Goal: Task Accomplishment & Management: Manage account settings

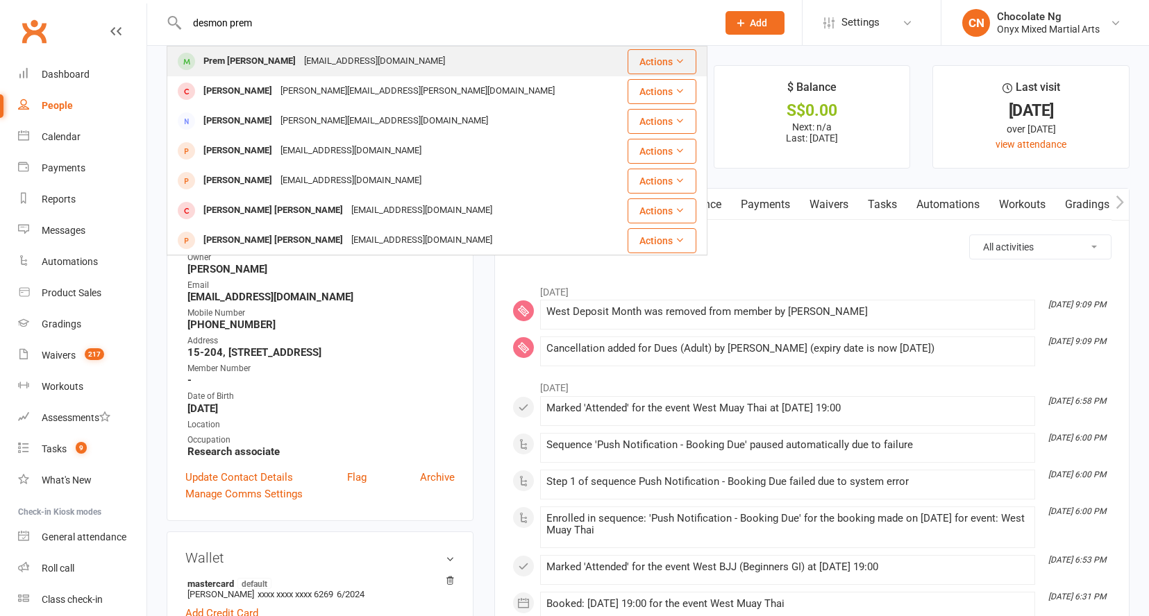
type input "desmon prem"
click at [286, 62] on div "Prem [PERSON_NAME]" at bounding box center [249, 61] width 101 height 20
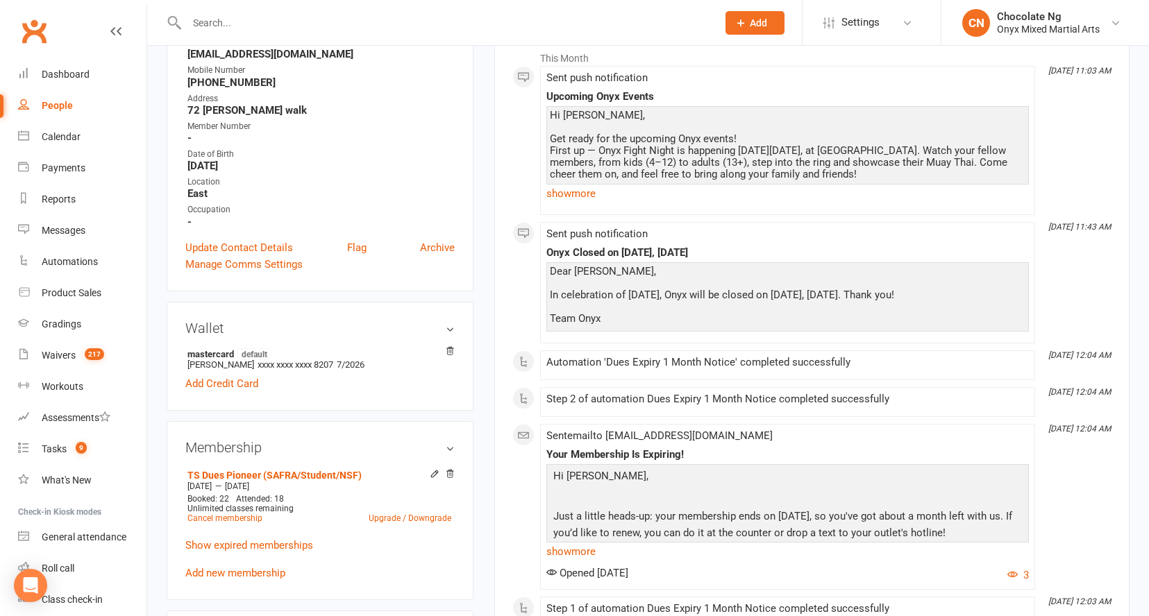
scroll to position [297, 0]
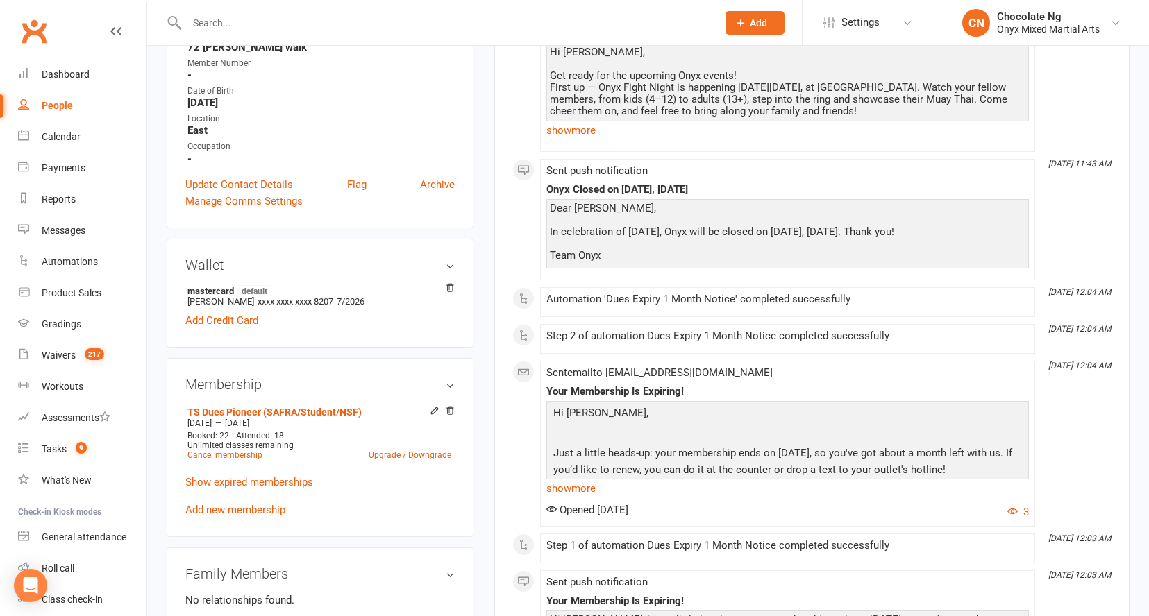
click at [444, 26] on input "text" at bounding box center [445, 22] width 525 height 19
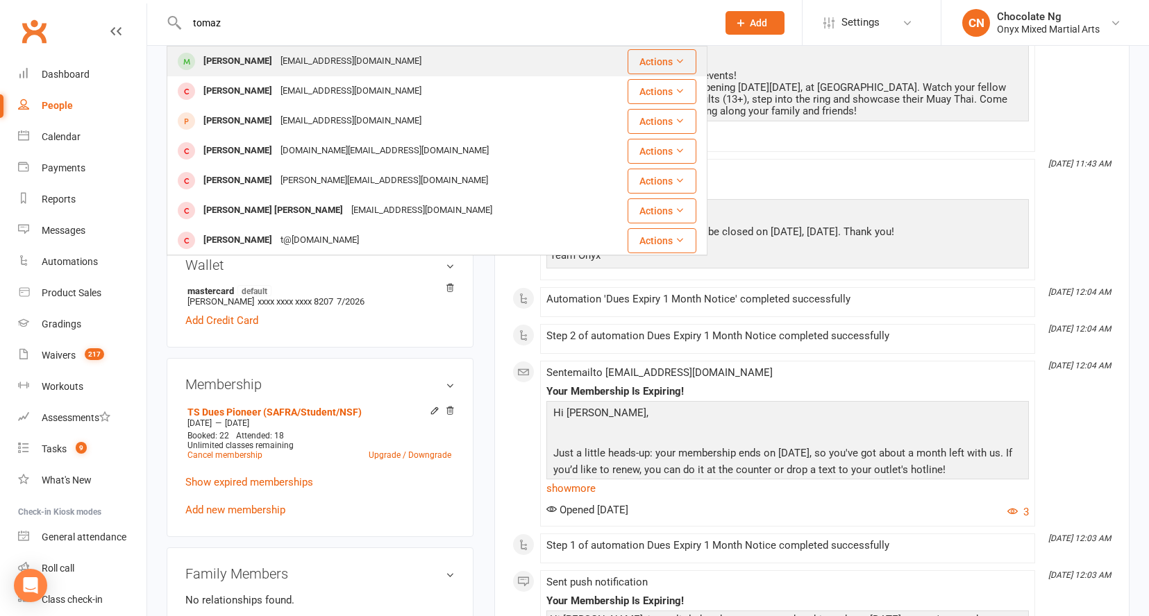
type input "tomaz"
click at [369, 62] on div "[EMAIL_ADDRESS][DOMAIN_NAME]" at bounding box center [350, 61] width 149 height 20
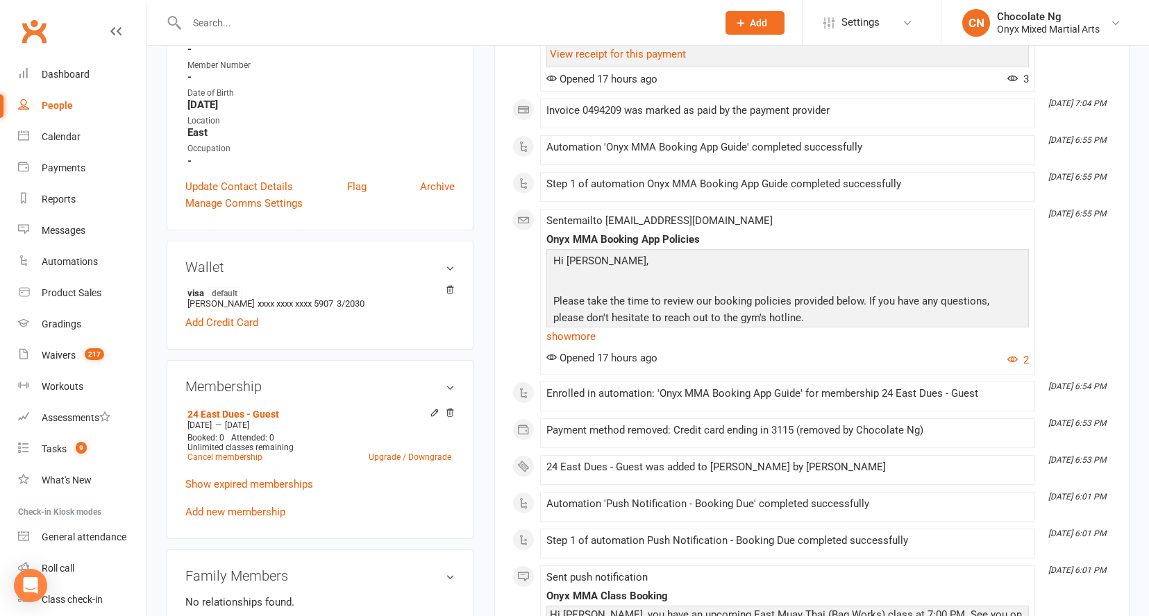
scroll to position [296, 0]
click at [433, 416] on icon at bounding box center [435, 413] width 10 height 11
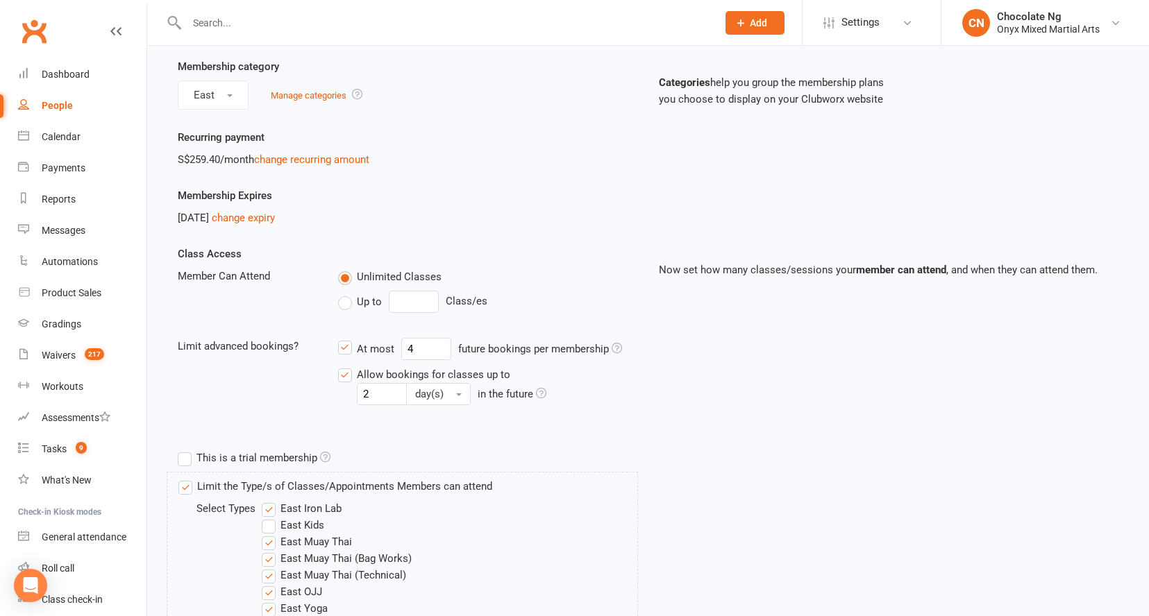
scroll to position [190, 0]
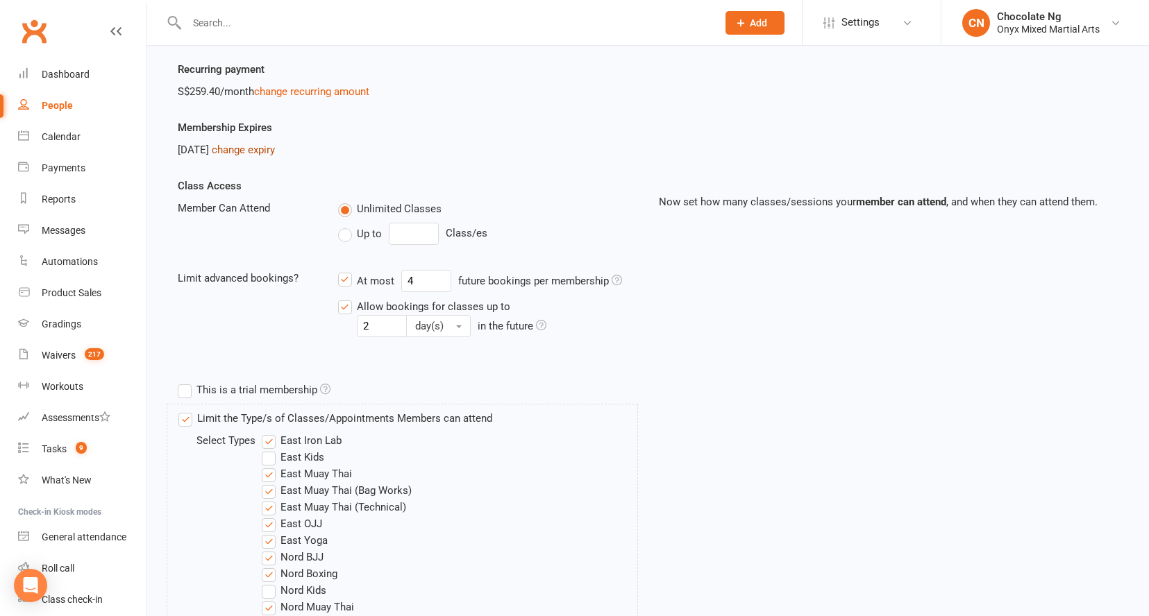
click at [275, 144] on link "change expiry" at bounding box center [243, 150] width 63 height 12
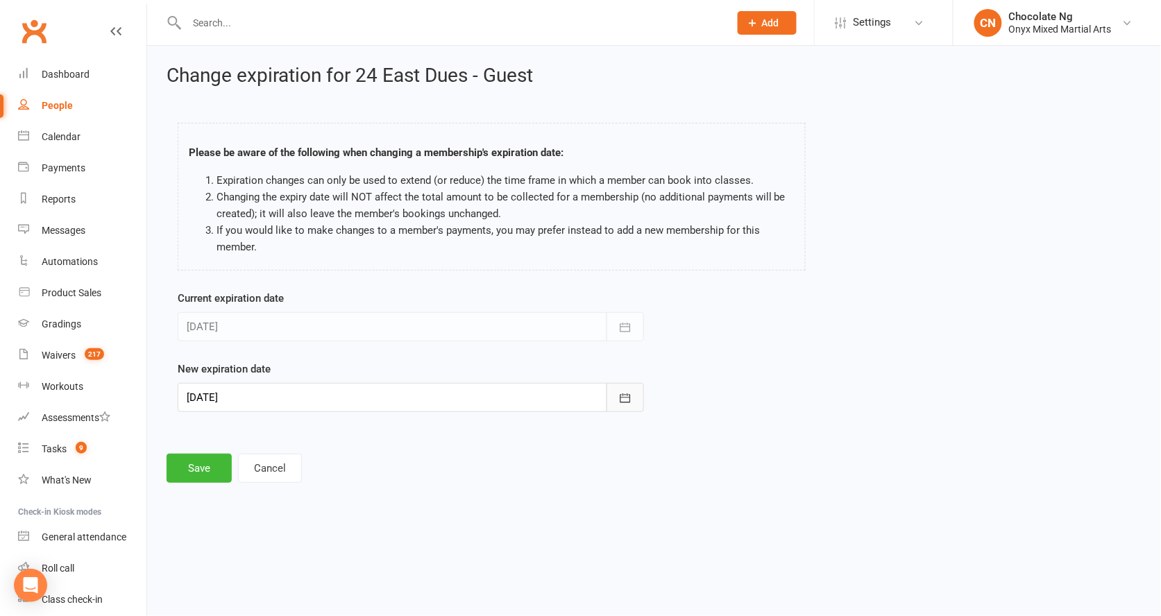
click at [626, 405] on icon "button" at bounding box center [626, 399] width 14 height 14
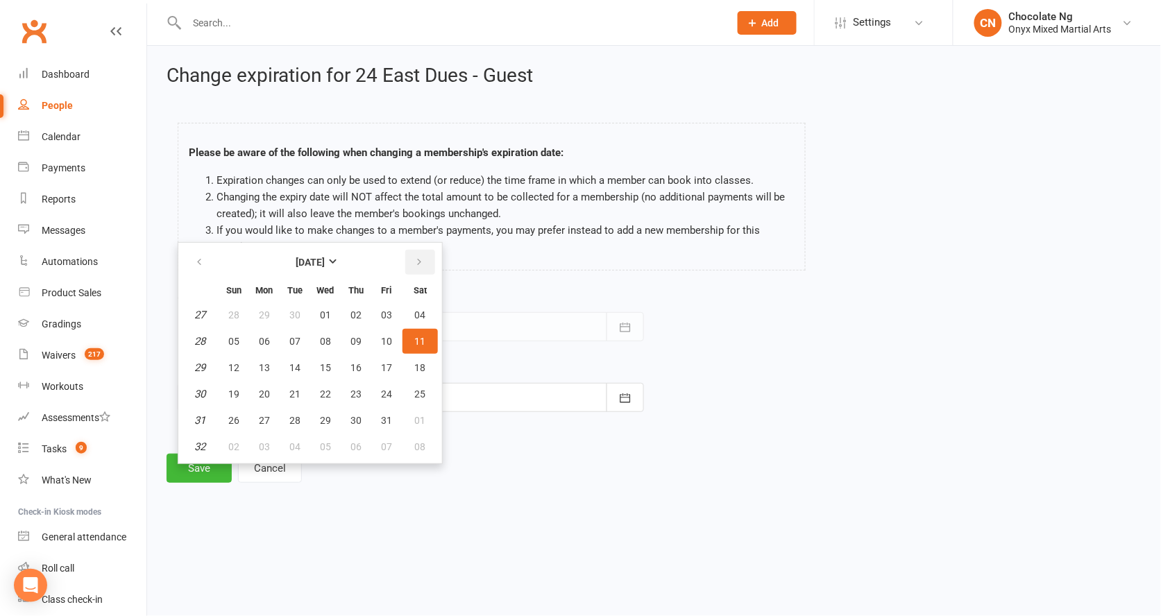
click at [417, 260] on icon "button" at bounding box center [419, 262] width 10 height 11
click at [294, 358] on button "11" at bounding box center [294, 367] width 29 height 25
type input "[DATE]"
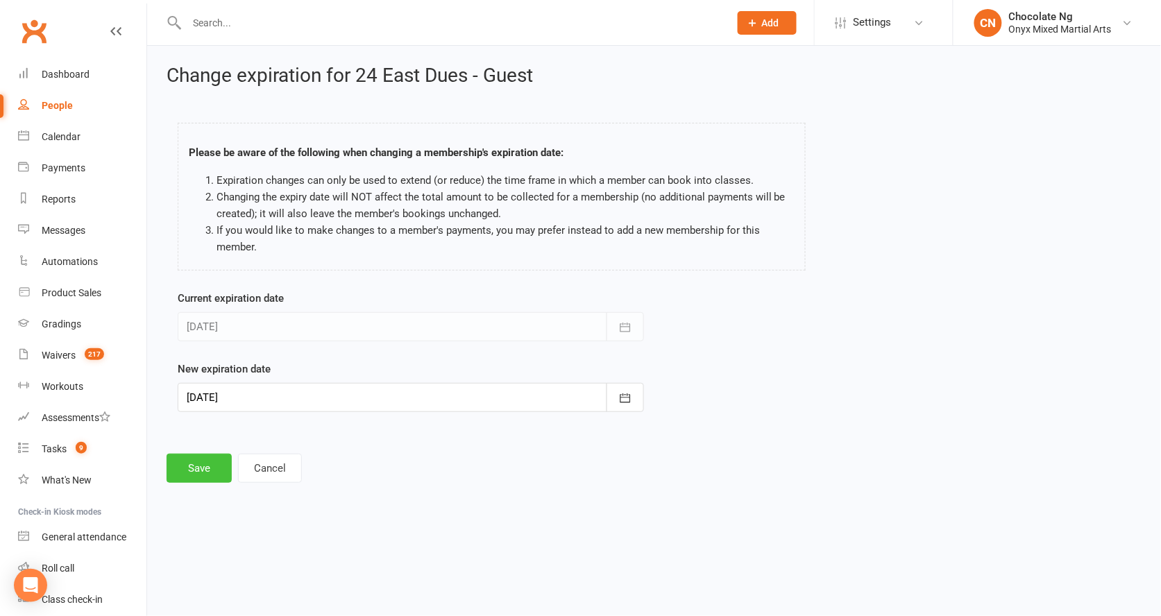
click at [204, 477] on button "Save" at bounding box center [199, 468] width 65 height 29
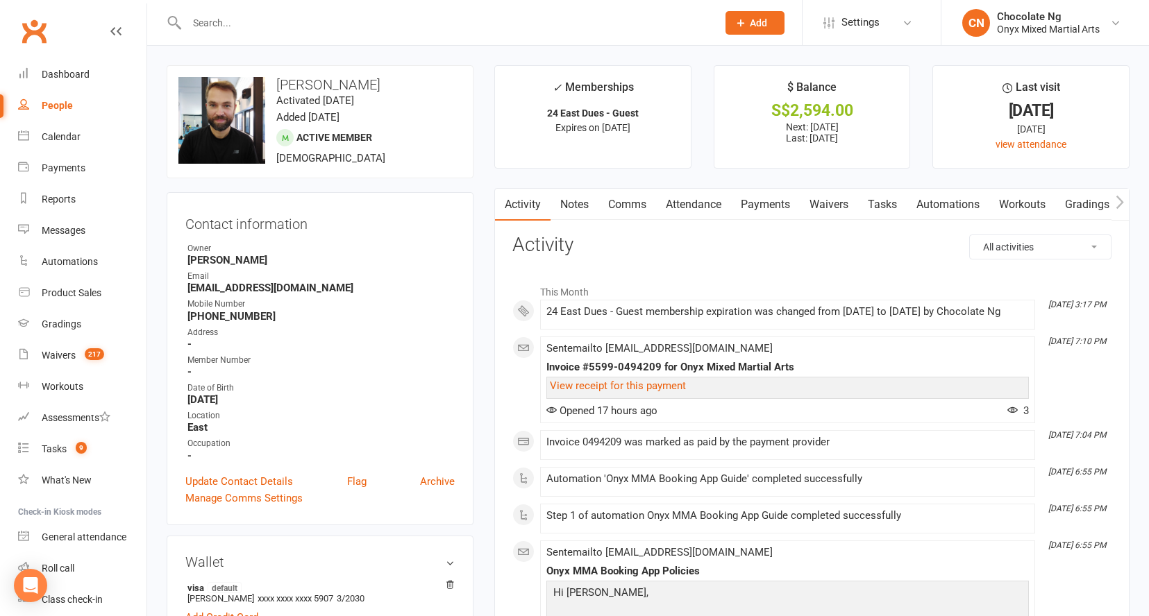
click at [555, 22] on input "text" at bounding box center [445, 22] width 525 height 19
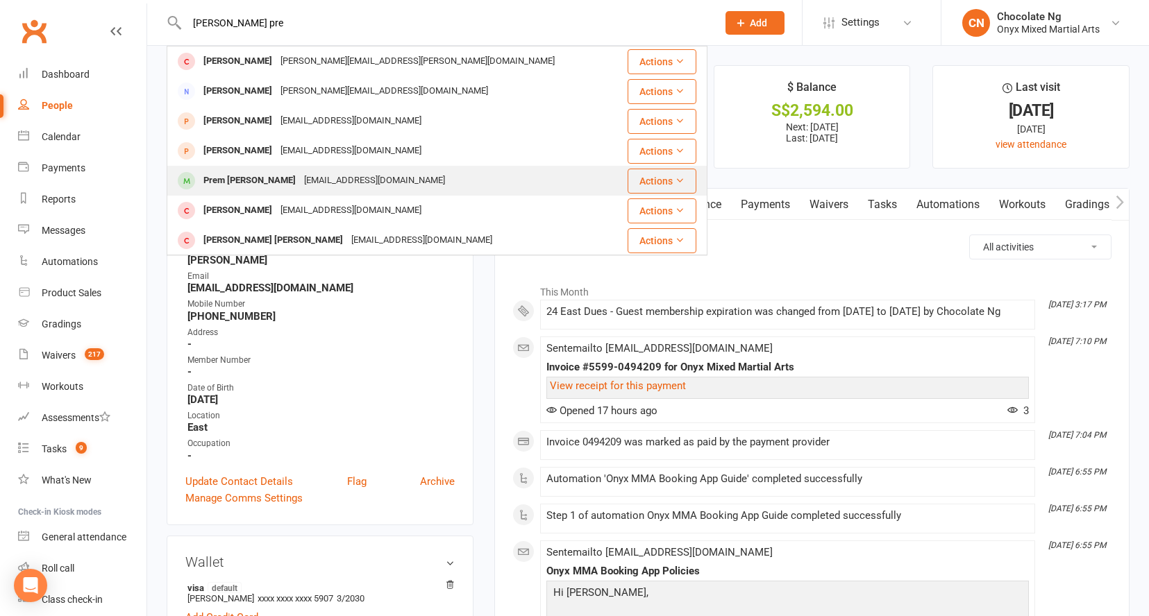
type input "[PERSON_NAME] pre"
click at [342, 174] on div "[EMAIL_ADDRESS][DOMAIN_NAME]" at bounding box center [374, 181] width 149 height 20
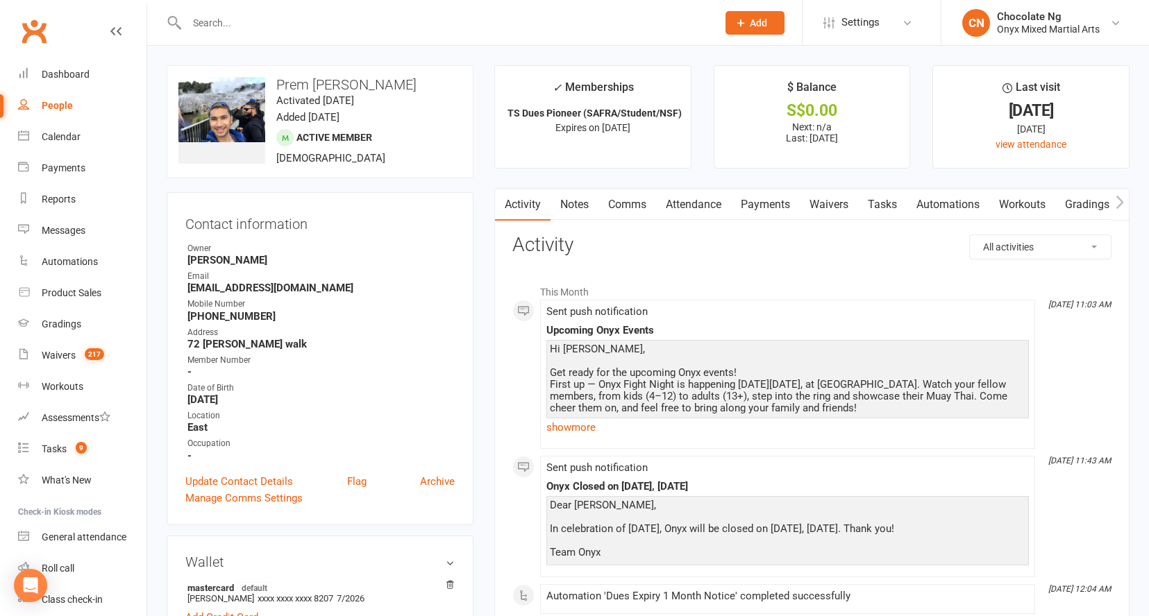
click at [781, 196] on link "Payments" at bounding box center [765, 205] width 69 height 32
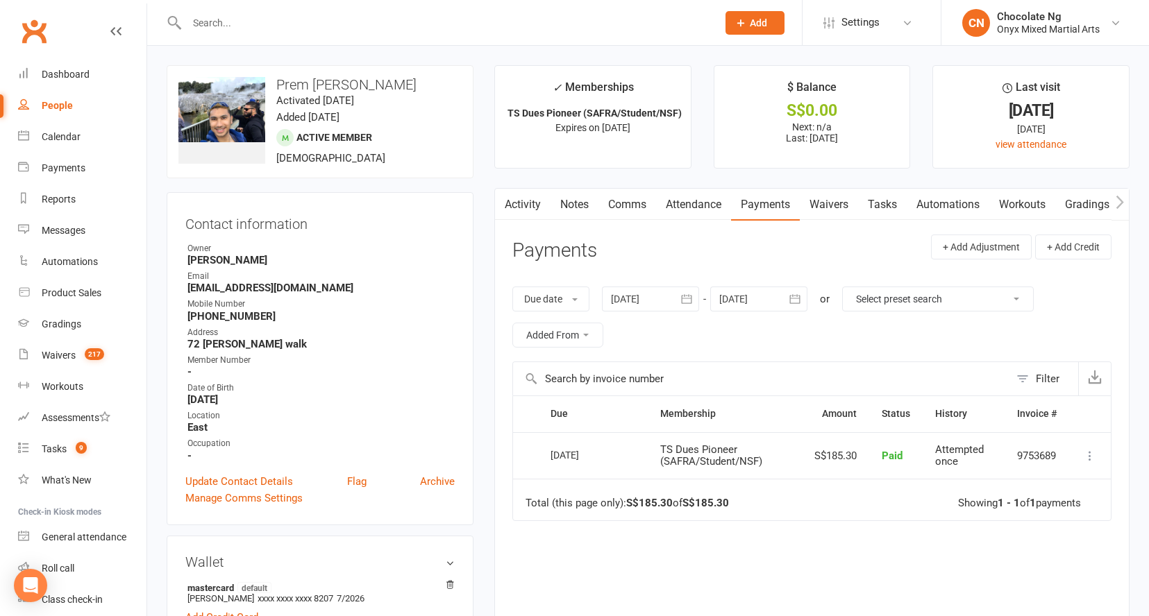
click at [802, 297] on icon "button" at bounding box center [795, 299] width 14 height 14
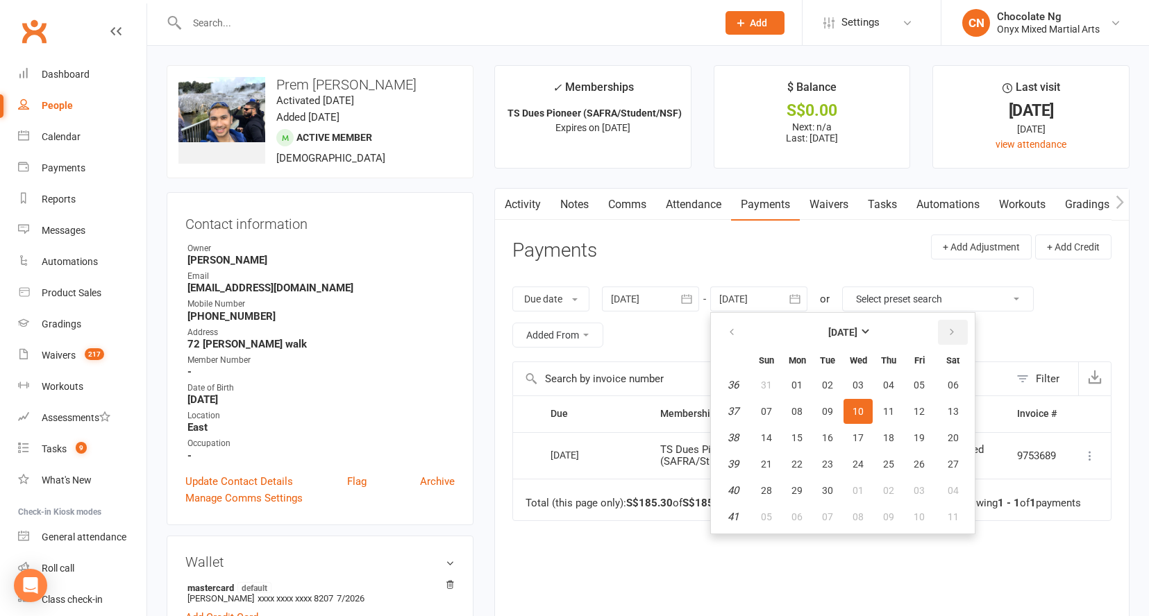
click at [948, 333] on icon "button" at bounding box center [952, 332] width 10 height 11
click at [956, 428] on button "15" at bounding box center [952, 438] width 35 height 25
type input "[DATE]"
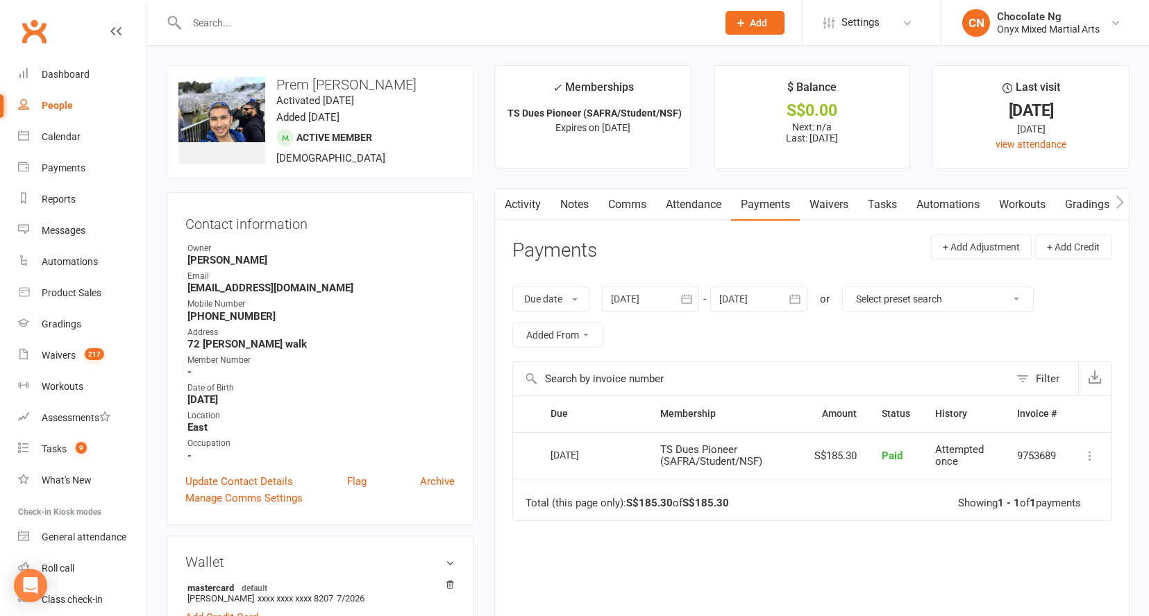
click at [687, 300] on icon "button" at bounding box center [687, 299] width 14 height 14
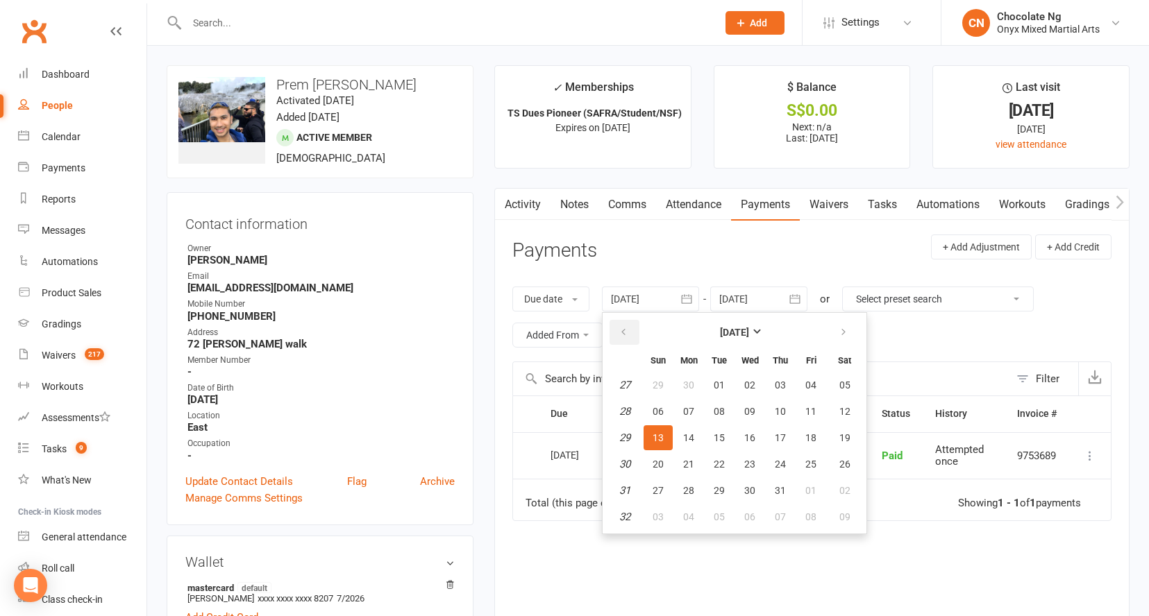
click at [631, 324] on button "button" at bounding box center [625, 332] width 30 height 25
click at [710, 442] on button "17" at bounding box center [719, 438] width 29 height 25
type input "[DATE]"
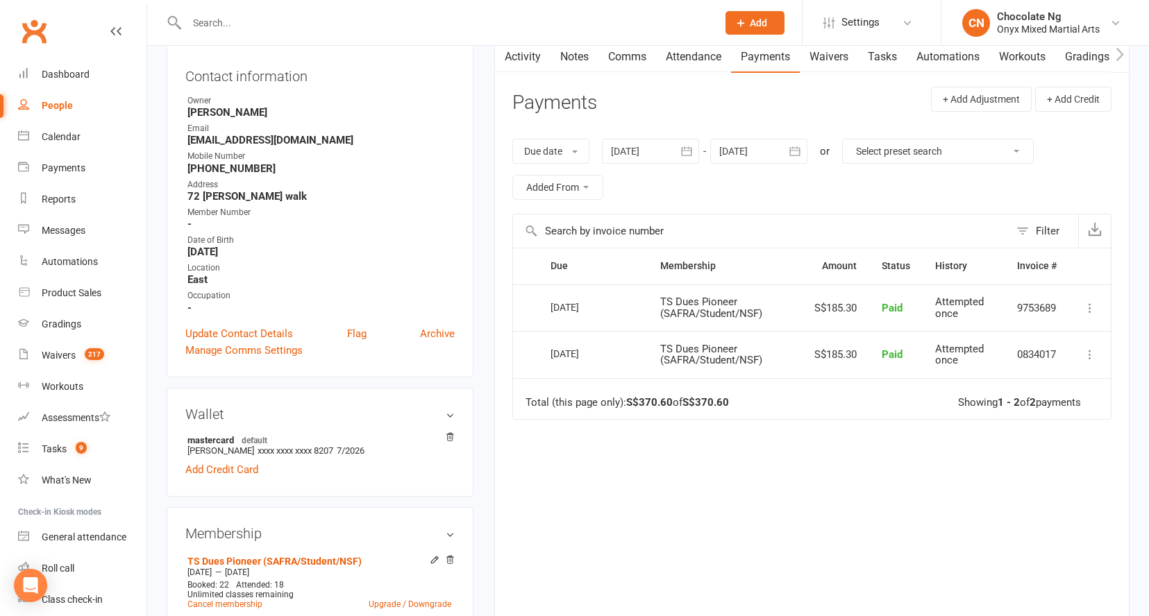
scroll to position [184, 0]
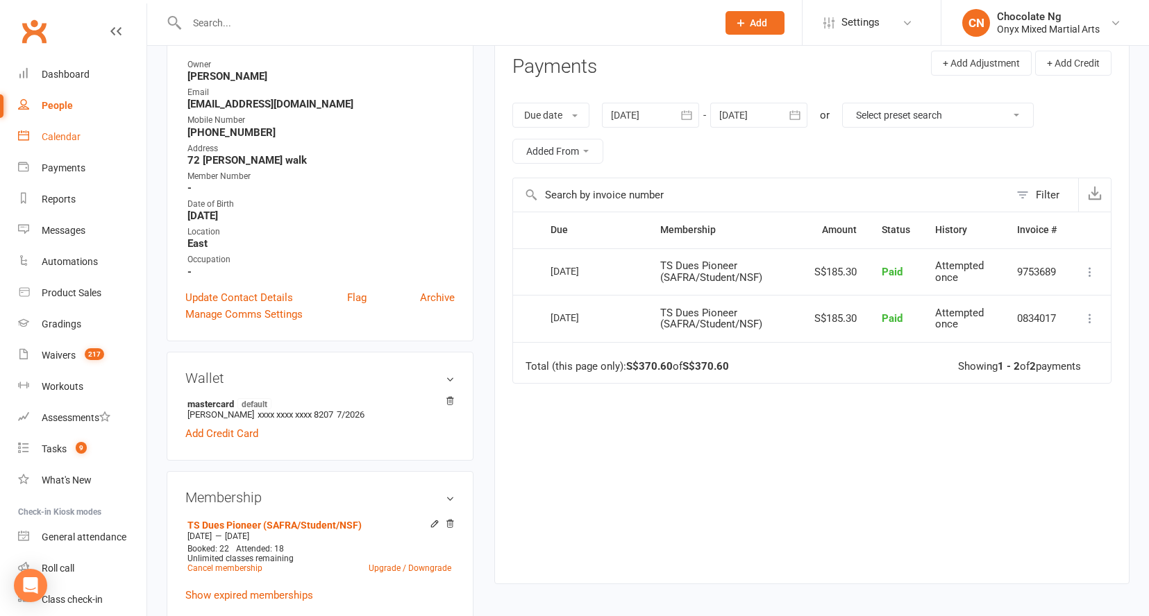
click at [70, 142] on link "Calendar" at bounding box center [82, 136] width 128 height 31
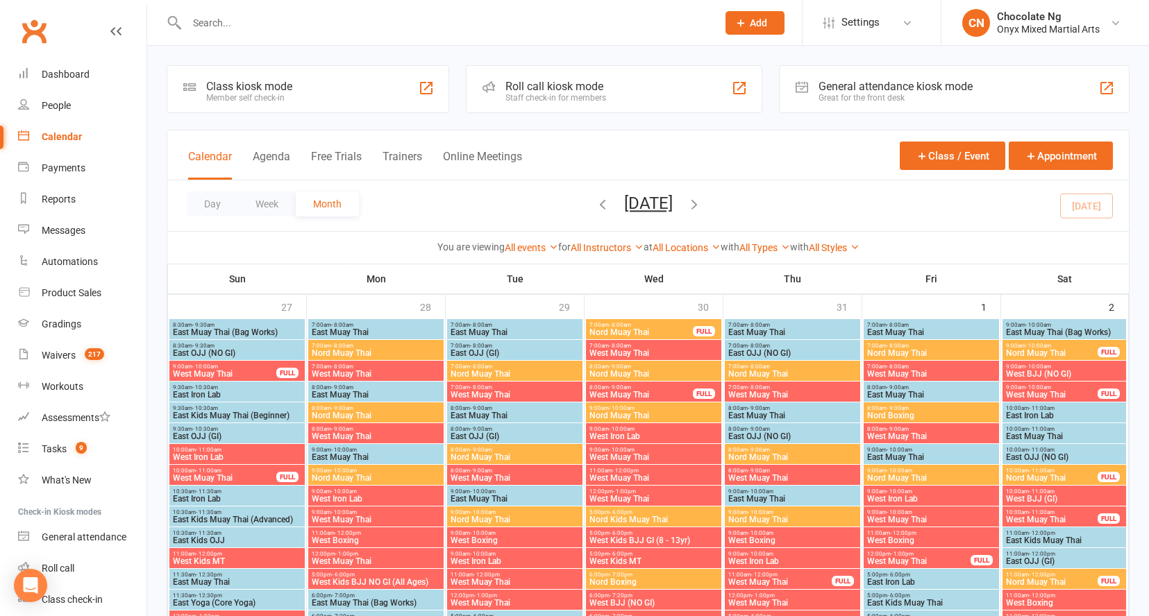
click at [218, 205] on button "Day" at bounding box center [212, 204] width 51 height 25
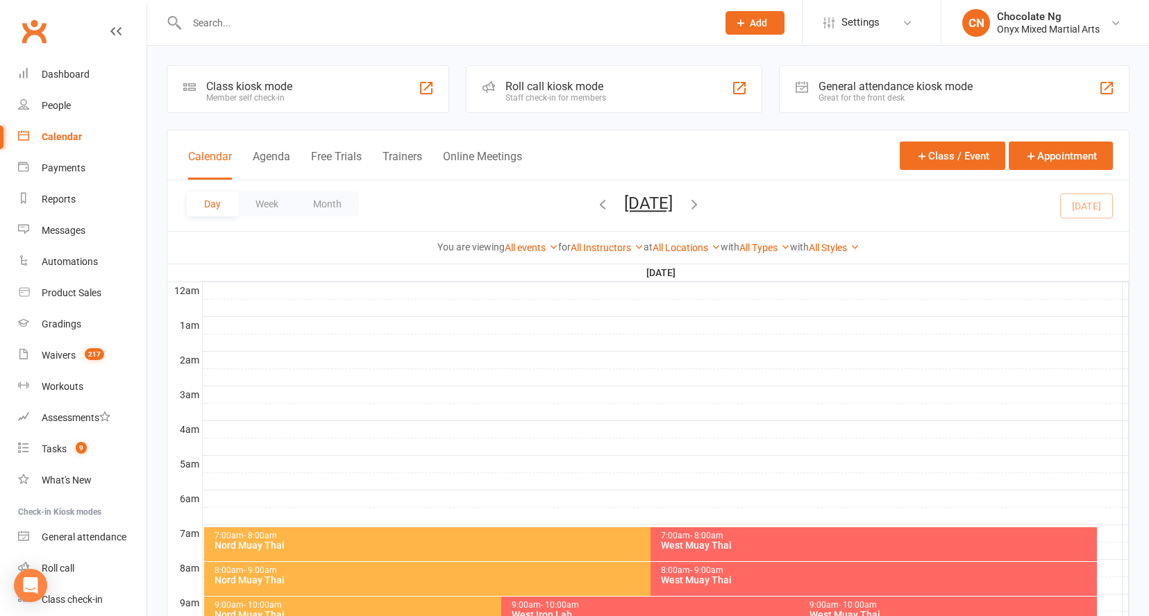
click at [641, 203] on button "[DATE]" at bounding box center [648, 203] width 49 height 19
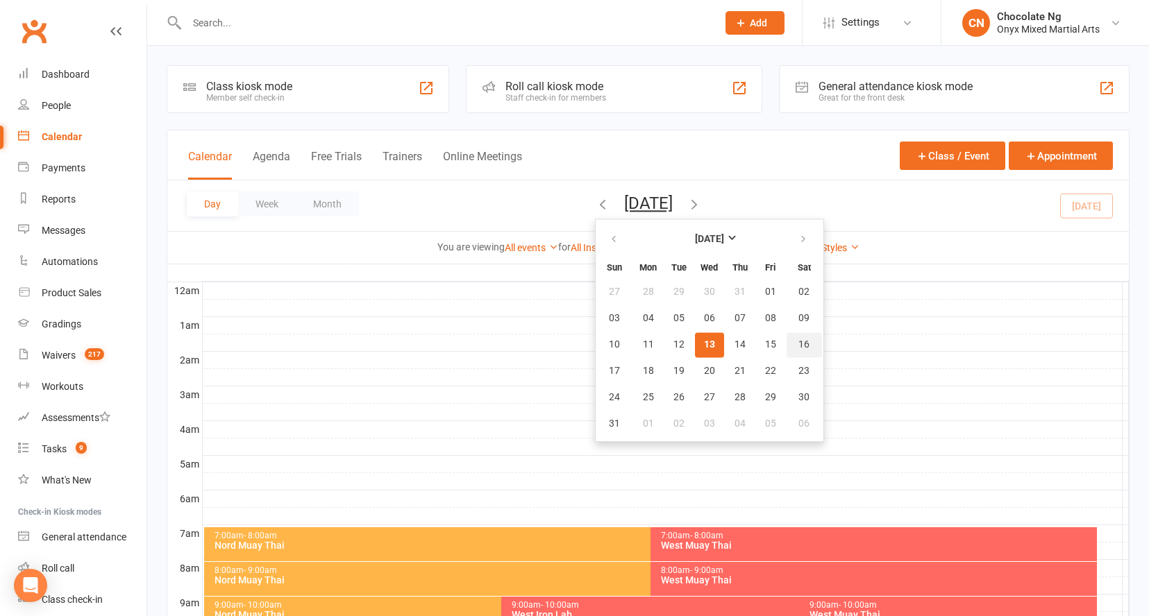
click at [787, 348] on button "16" at bounding box center [804, 345] width 35 height 25
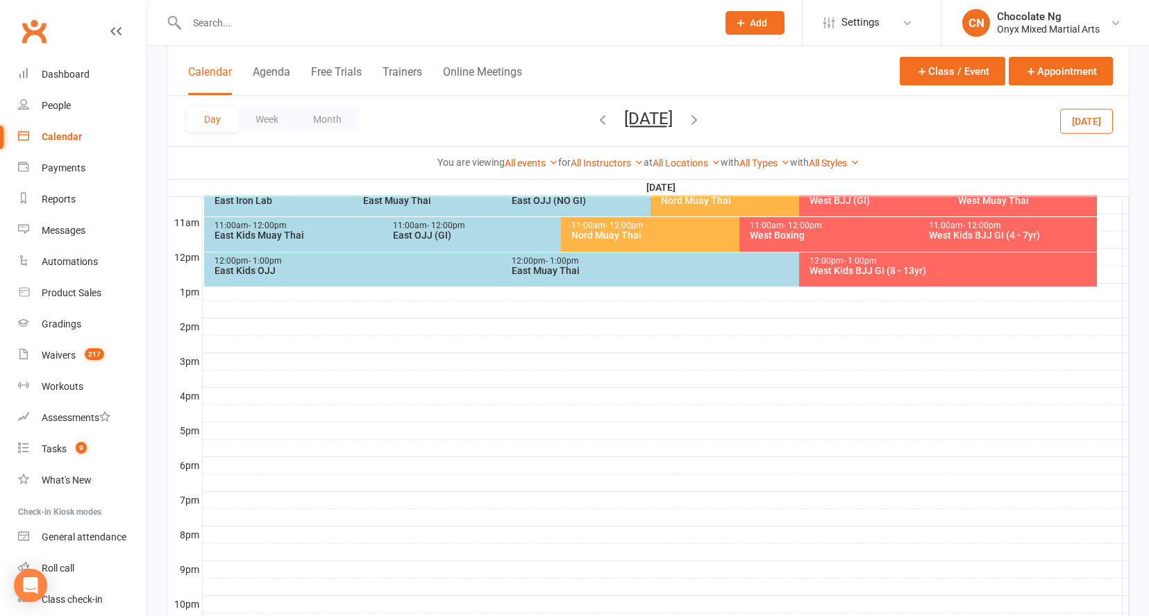
scroll to position [451, 0]
click at [336, 271] on div "East Kids OJJ" at bounding box center [498, 270] width 569 height 10
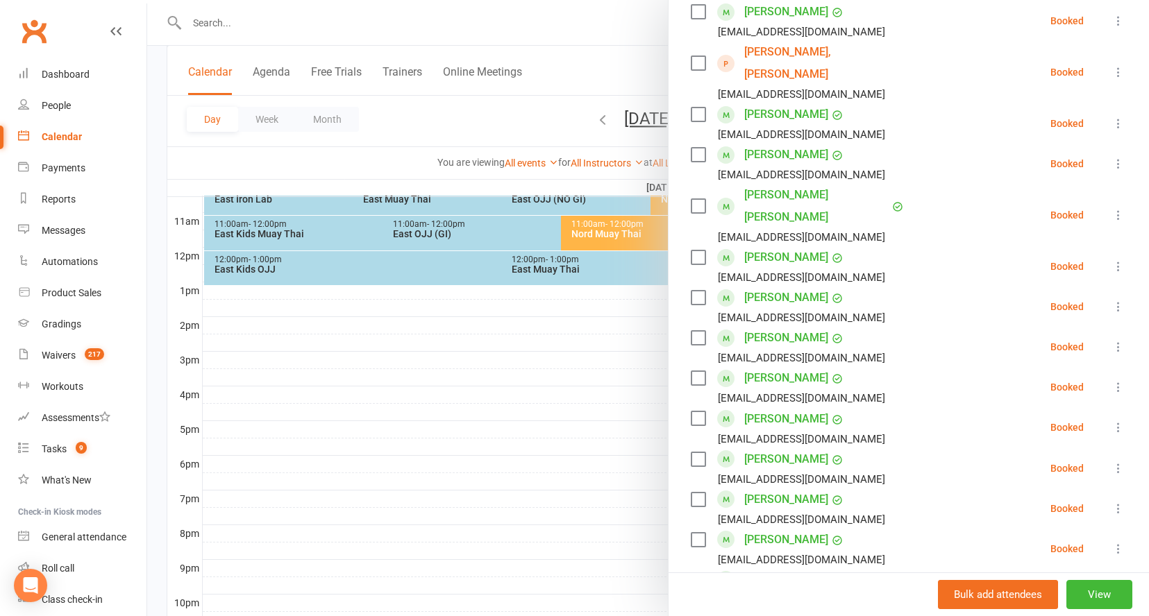
scroll to position [615, 0]
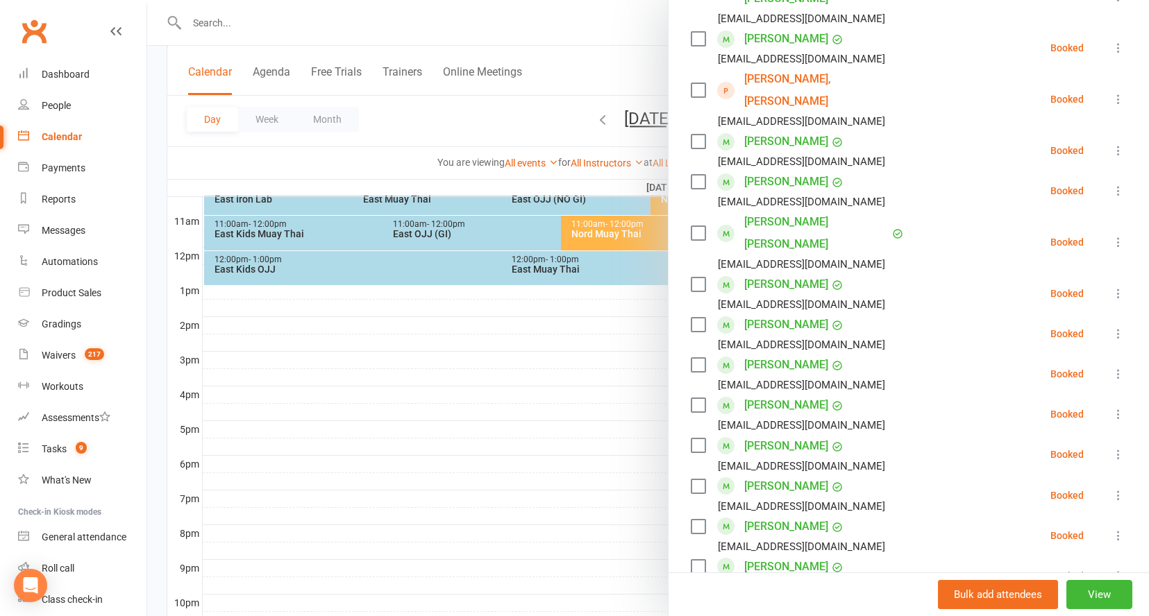
click at [1111, 144] on icon at bounding box center [1118, 151] width 14 height 14
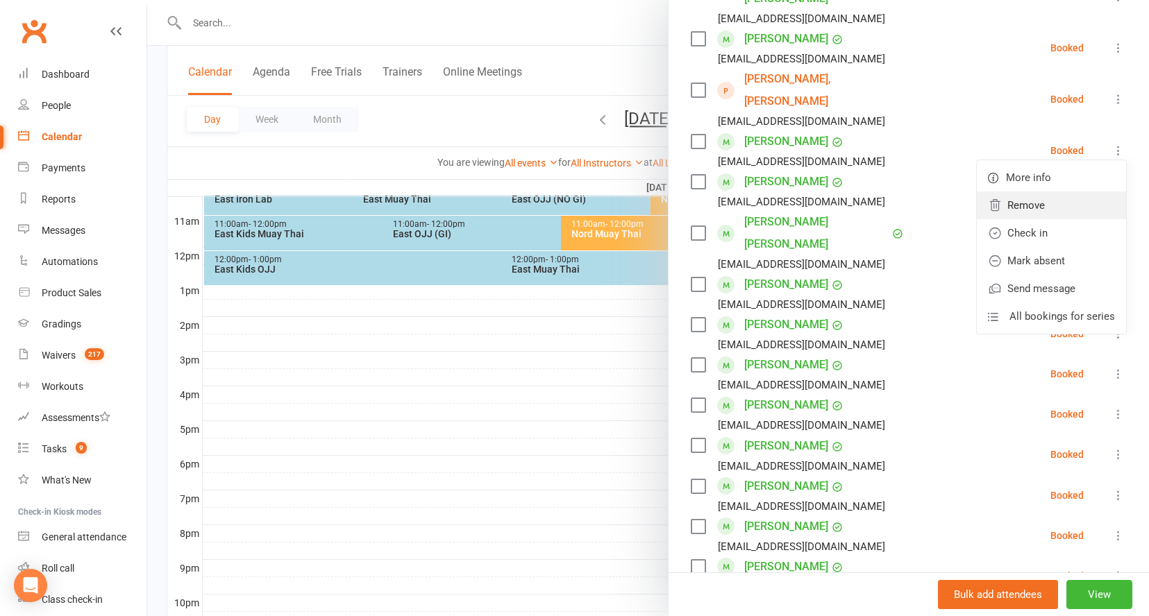
click at [1048, 192] on link "Remove" at bounding box center [1051, 206] width 149 height 28
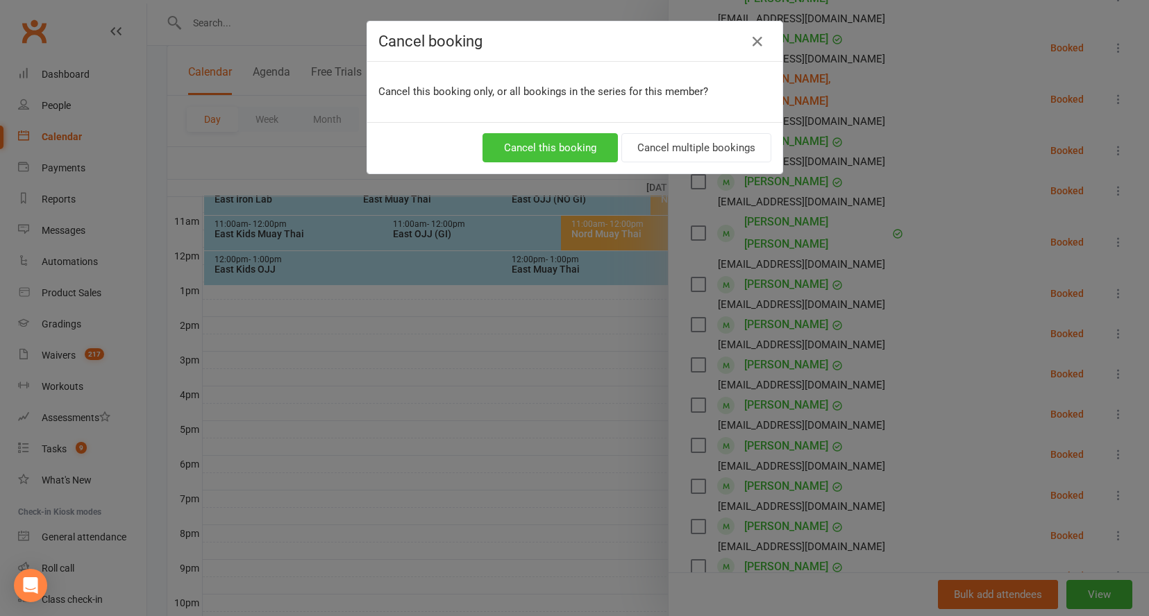
click at [603, 156] on button "Cancel this booking" at bounding box center [549, 147] width 135 height 29
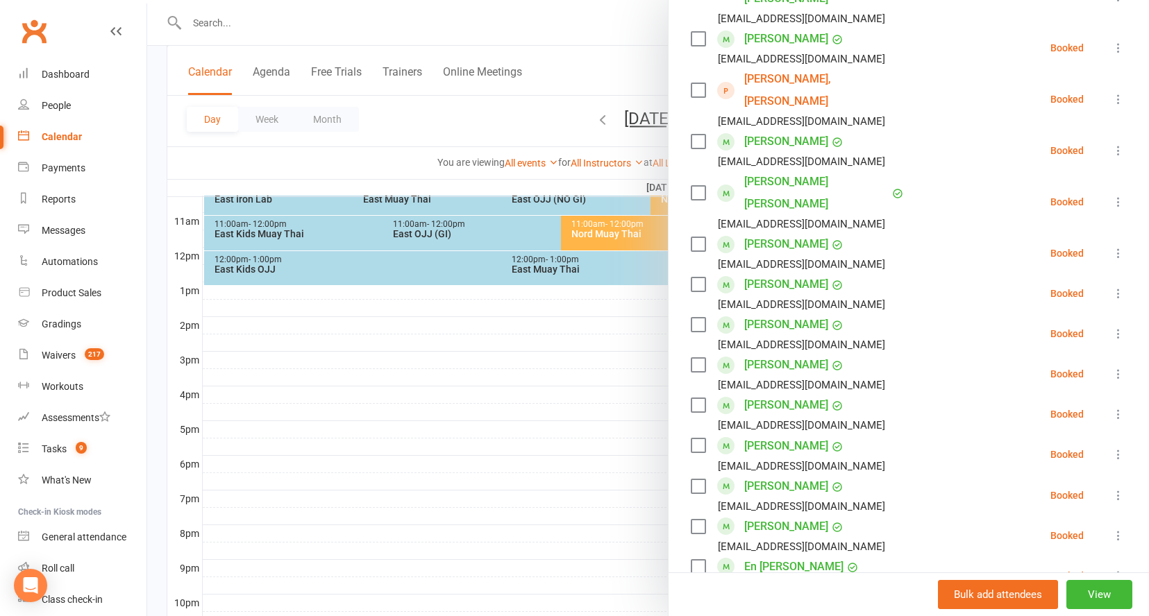
click at [1111, 144] on icon at bounding box center [1118, 151] width 14 height 14
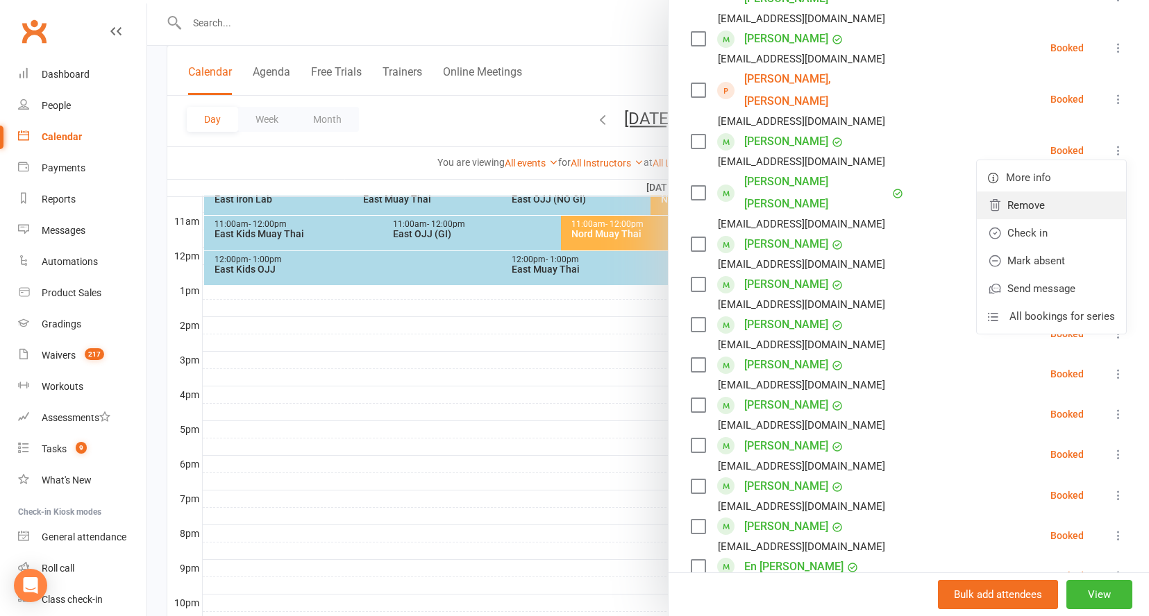
click at [1022, 192] on link "Remove" at bounding box center [1051, 206] width 149 height 28
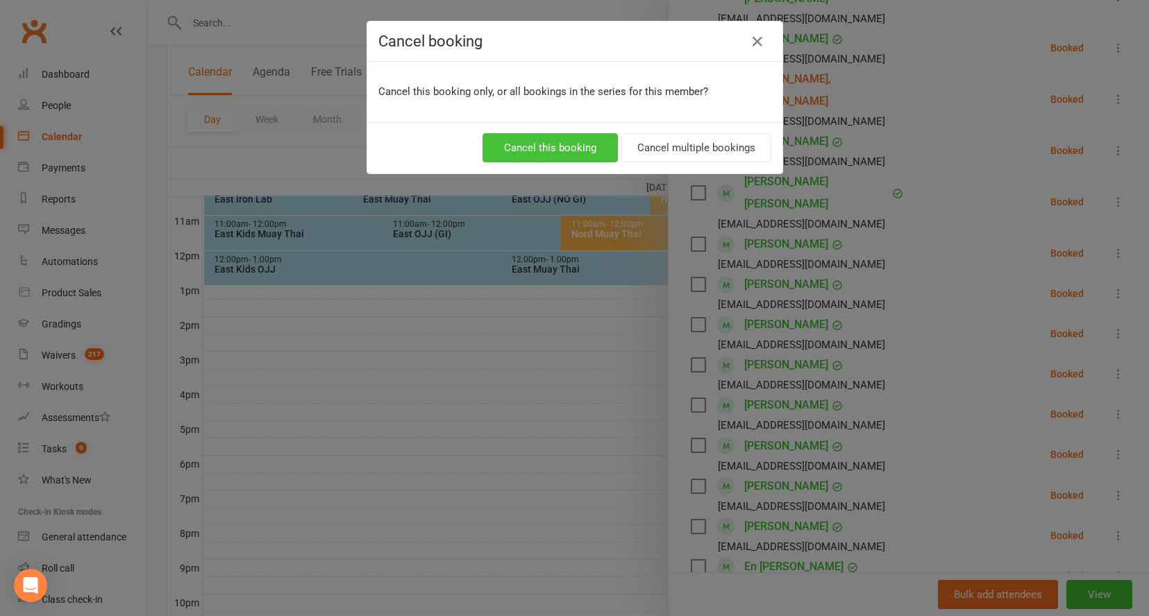
click at [569, 151] on button "Cancel this booking" at bounding box center [549, 147] width 135 height 29
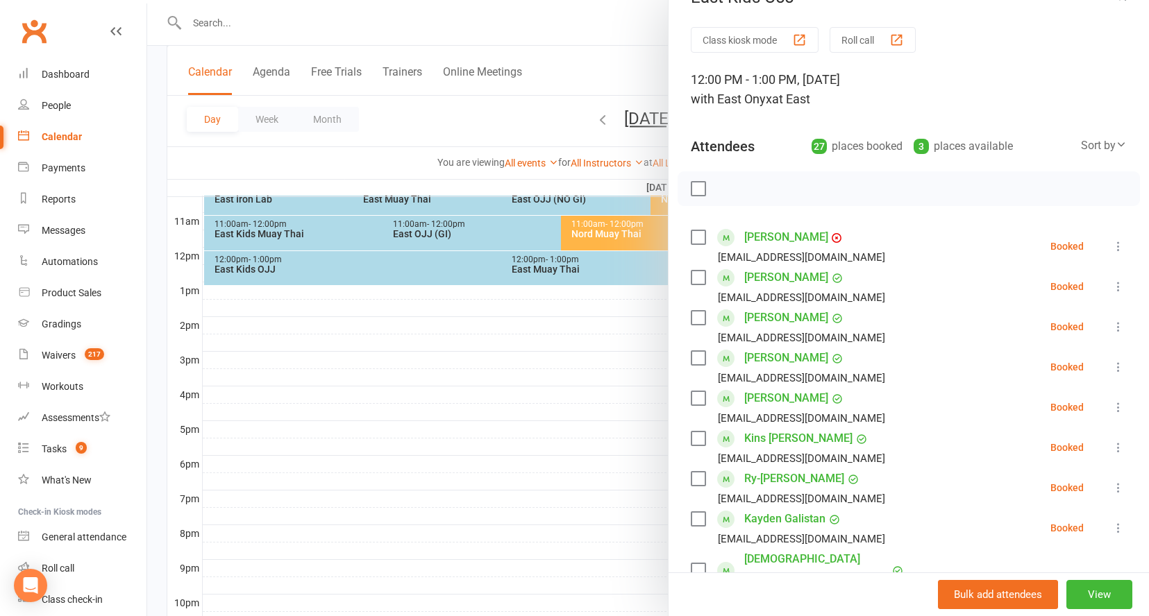
scroll to position [0, 0]
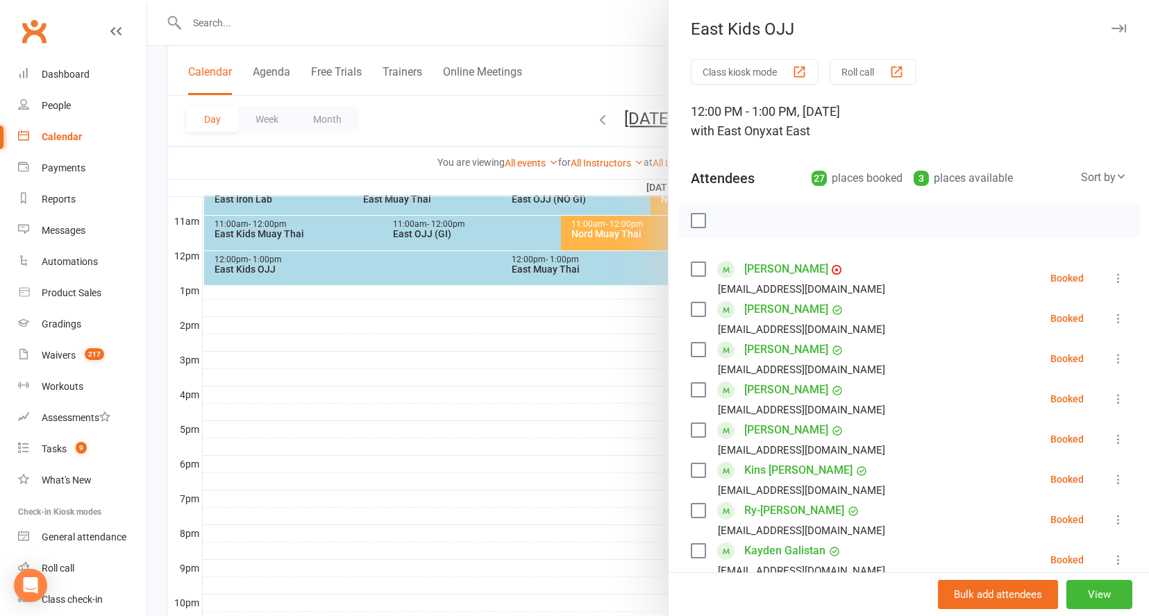
click at [1110, 35] on button "button" at bounding box center [1118, 28] width 17 height 17
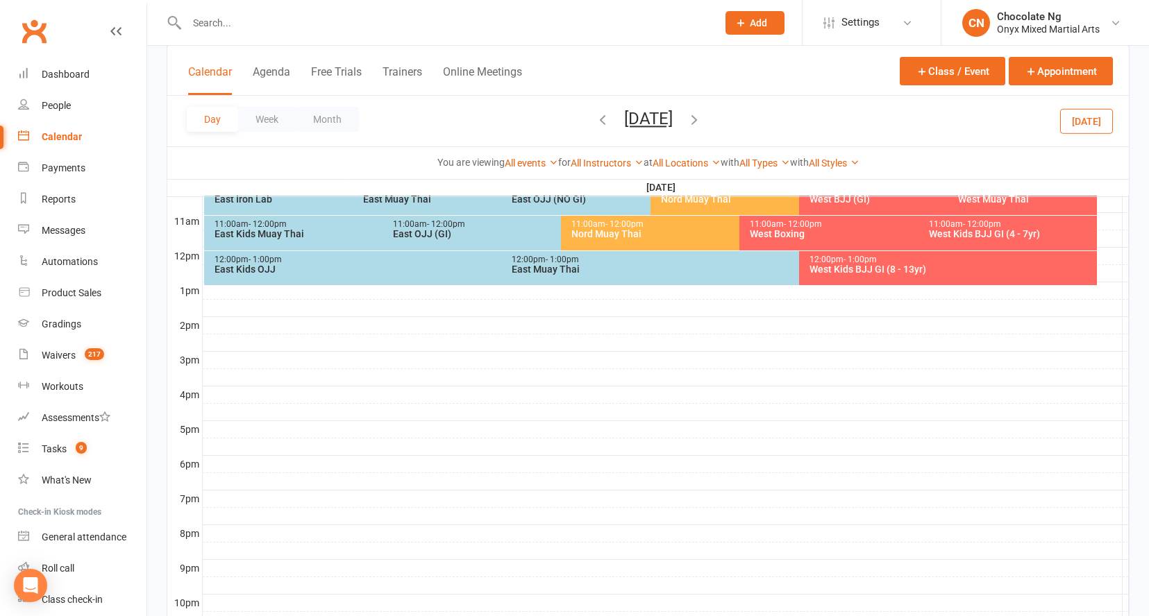
click at [702, 122] on icon "button" at bounding box center [694, 119] width 15 height 15
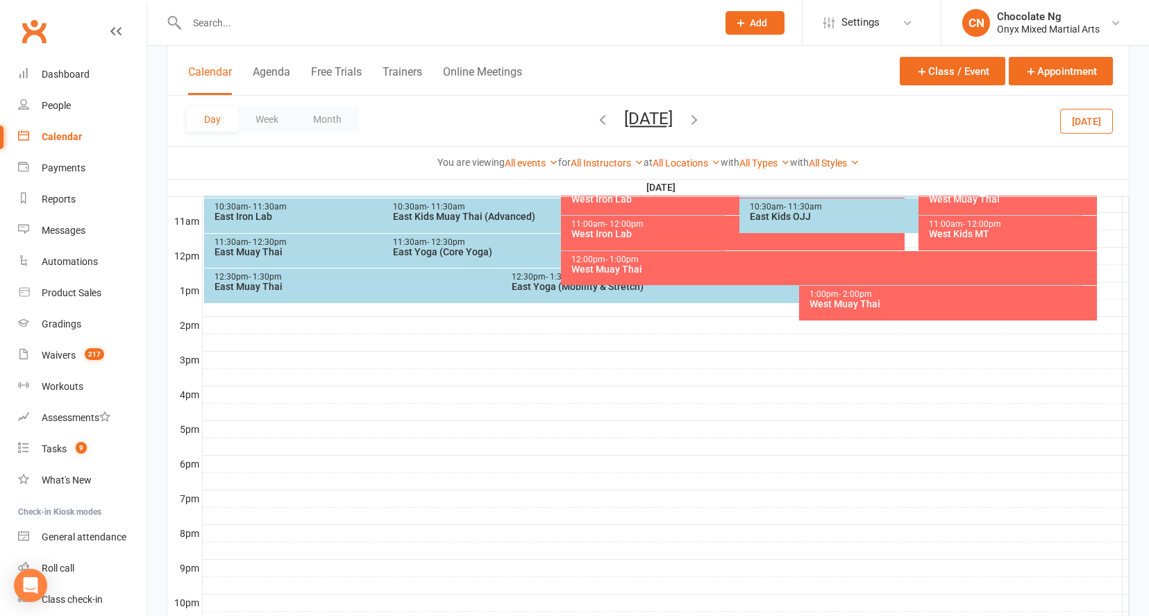
click at [816, 215] on div "East Kids OJJ" at bounding box center [914, 217] width 330 height 10
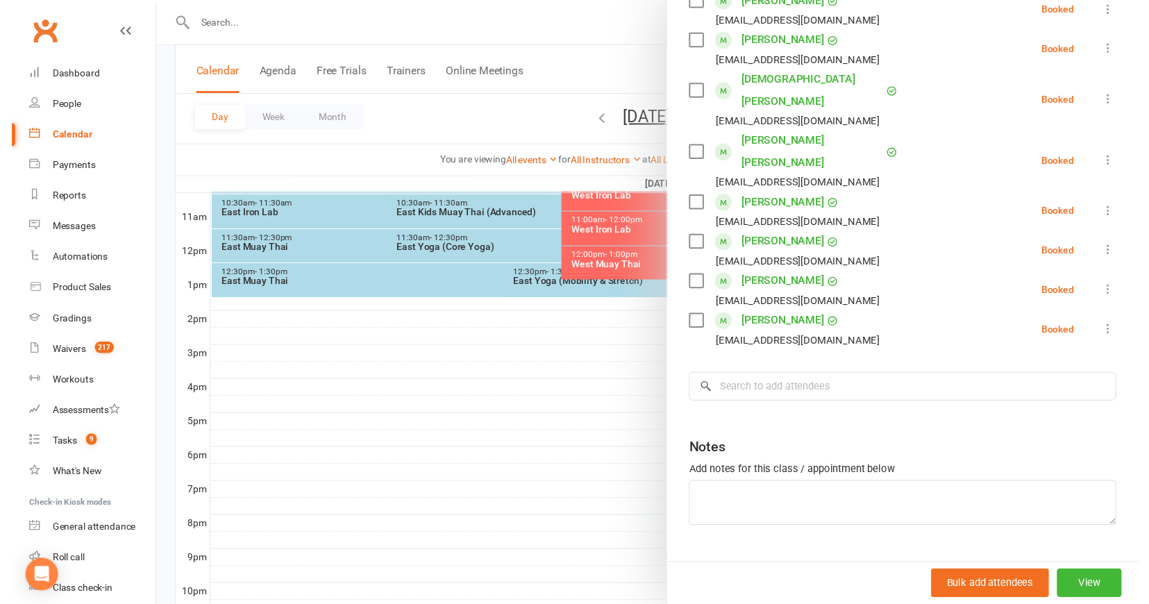
scroll to position [602, 0]
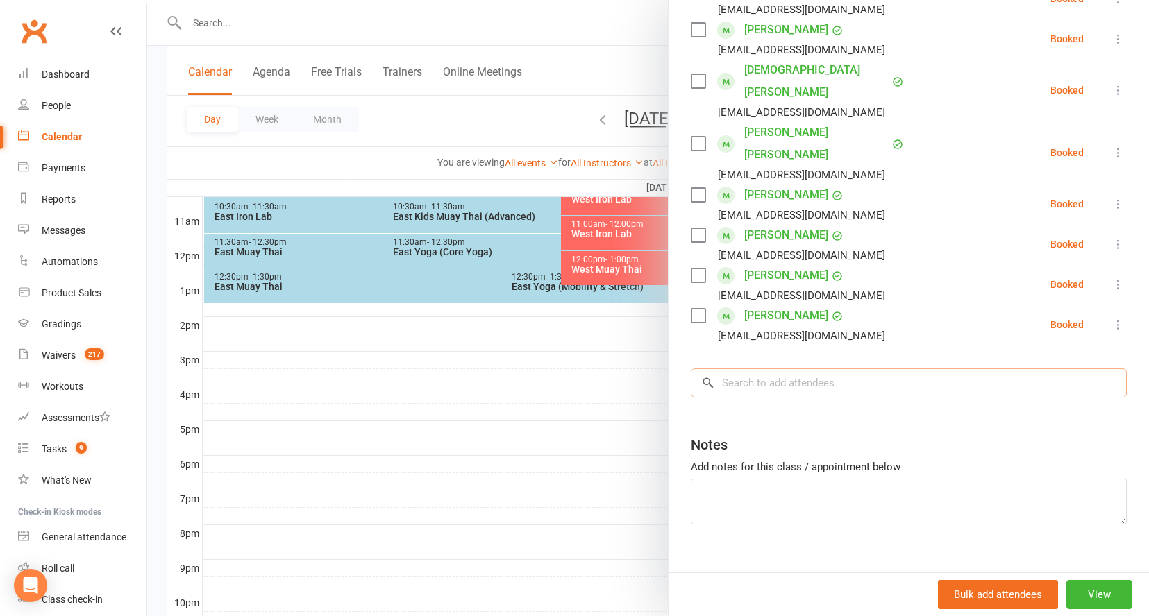
click at [794, 369] on input "search" at bounding box center [909, 383] width 436 height 29
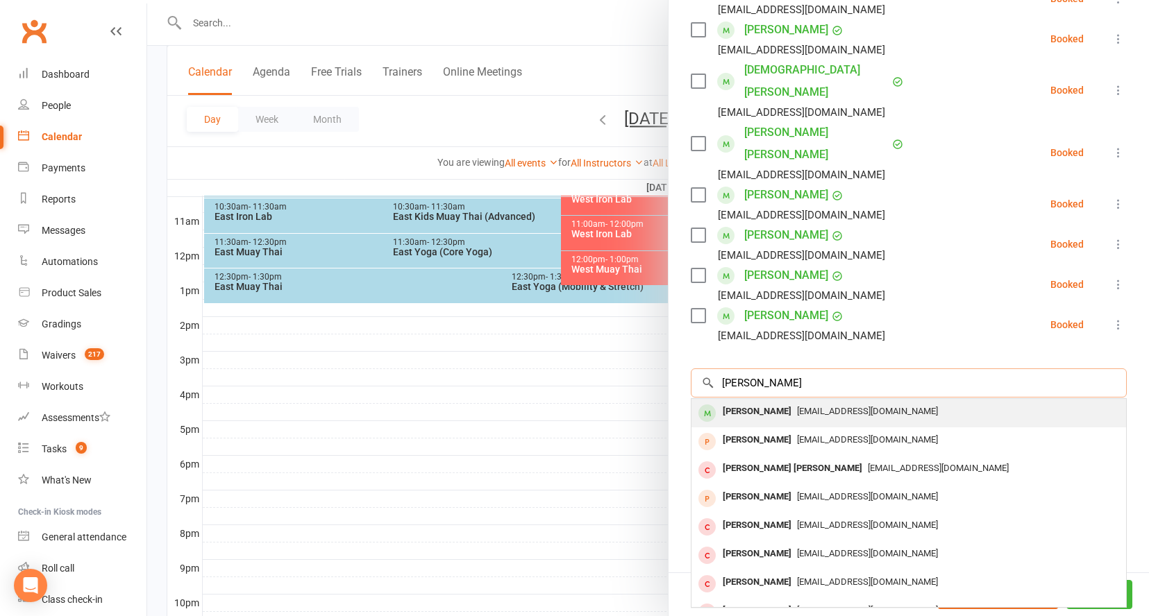
type input "[PERSON_NAME]"
click at [778, 402] on div "[PERSON_NAME]" at bounding box center [757, 412] width 80 height 20
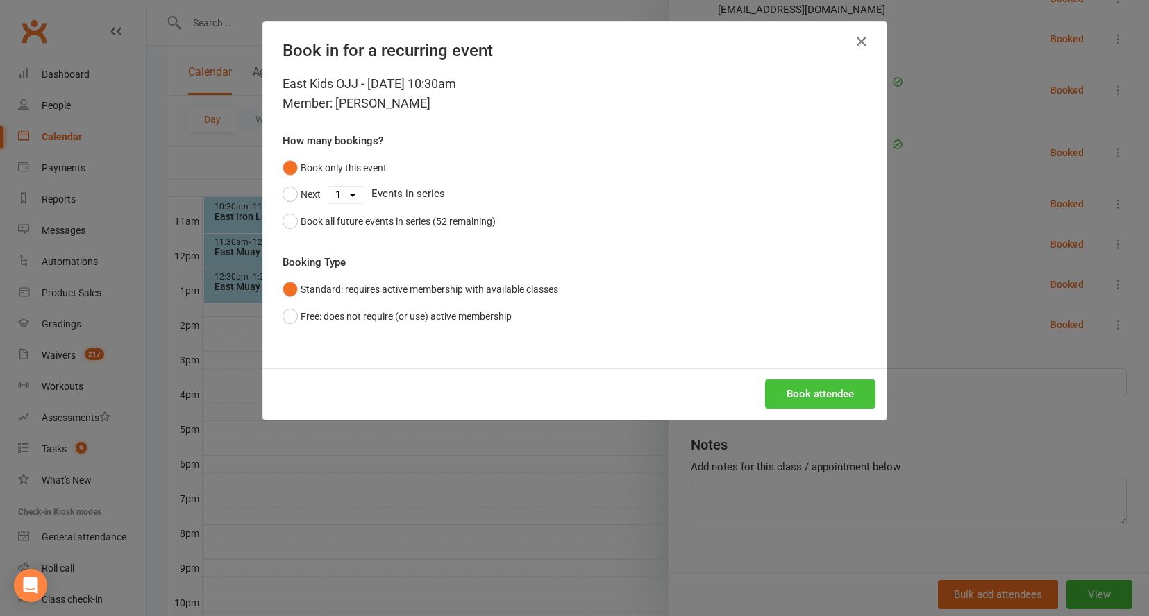
click at [800, 390] on button "Book attendee" at bounding box center [820, 394] width 110 height 29
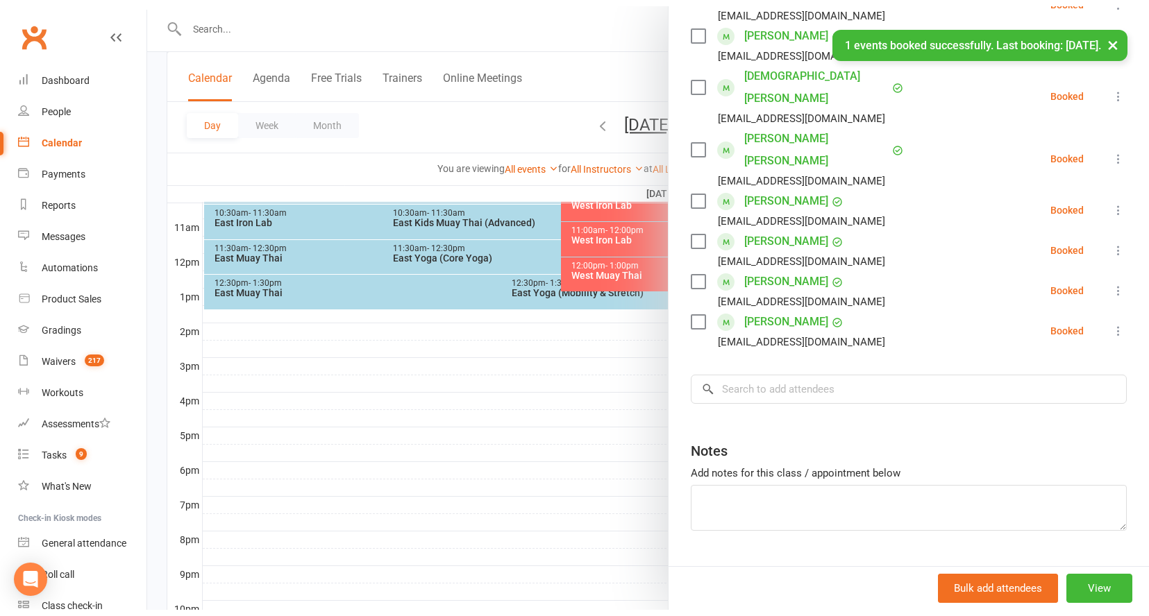
scroll to position [643, 0]
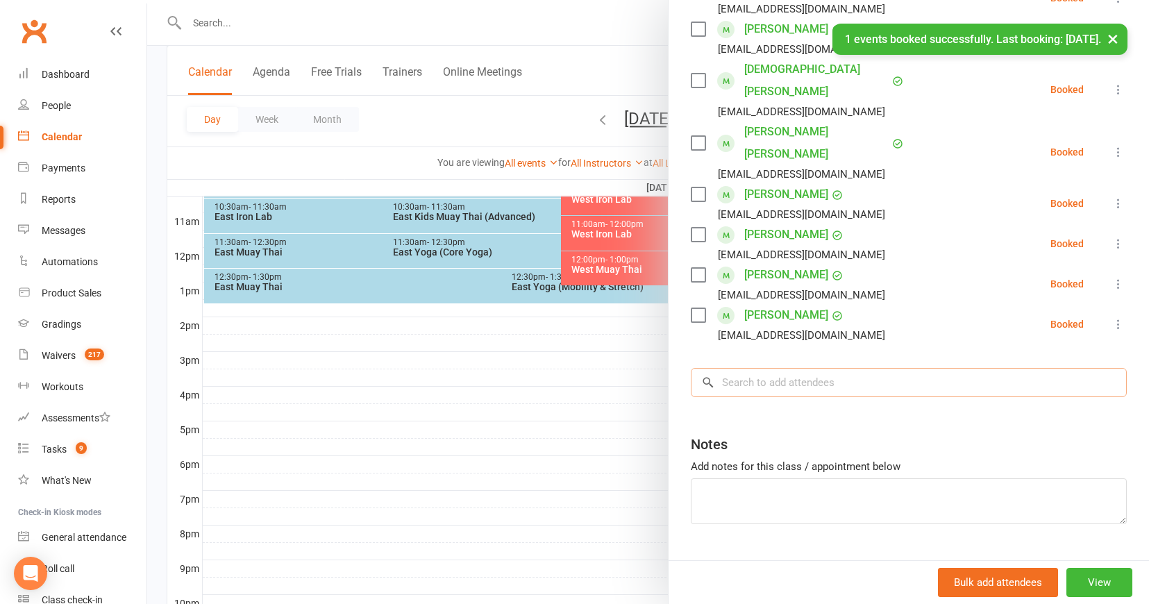
click at [818, 368] on input "search" at bounding box center [909, 382] width 436 height 29
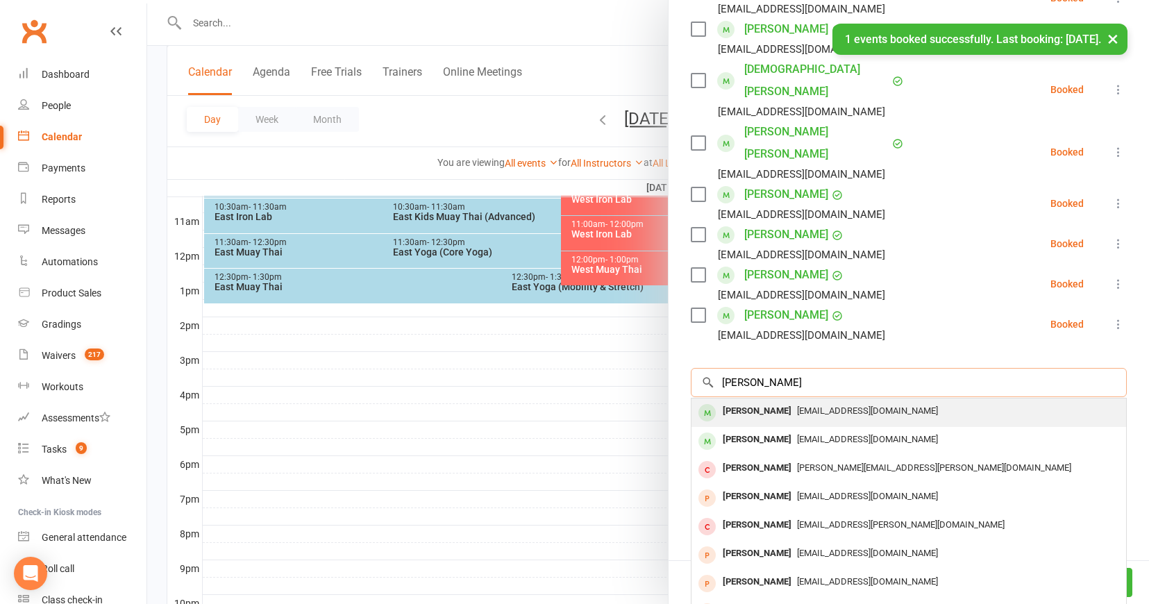
type input "[PERSON_NAME]"
click at [812, 405] on span "[EMAIL_ADDRESS][DOMAIN_NAME]" at bounding box center [867, 410] width 141 height 10
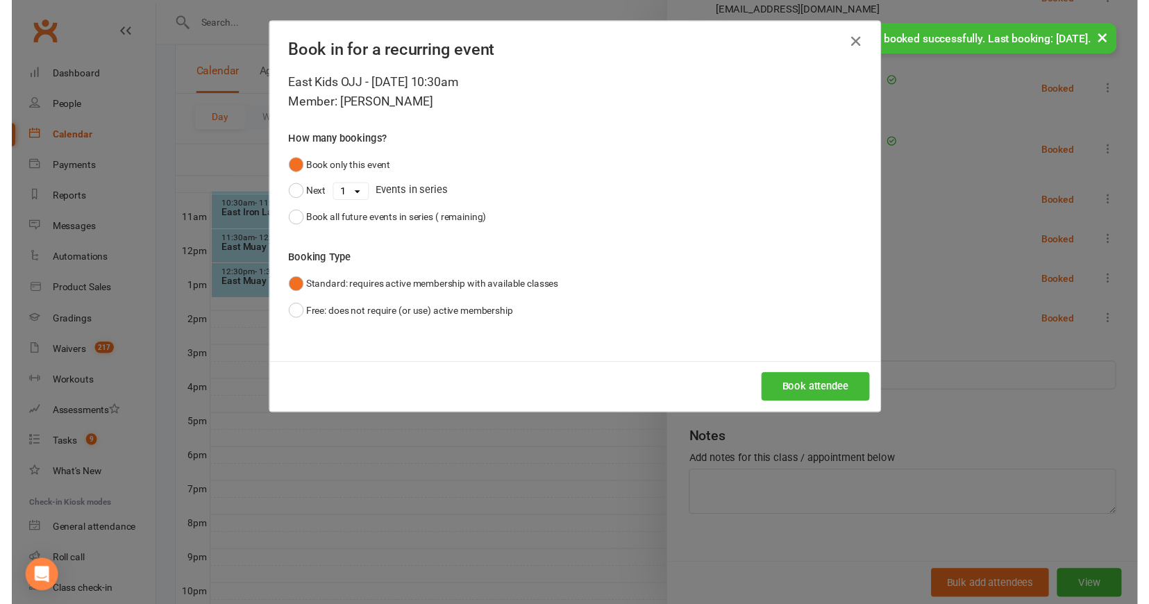
scroll to position [642, 0]
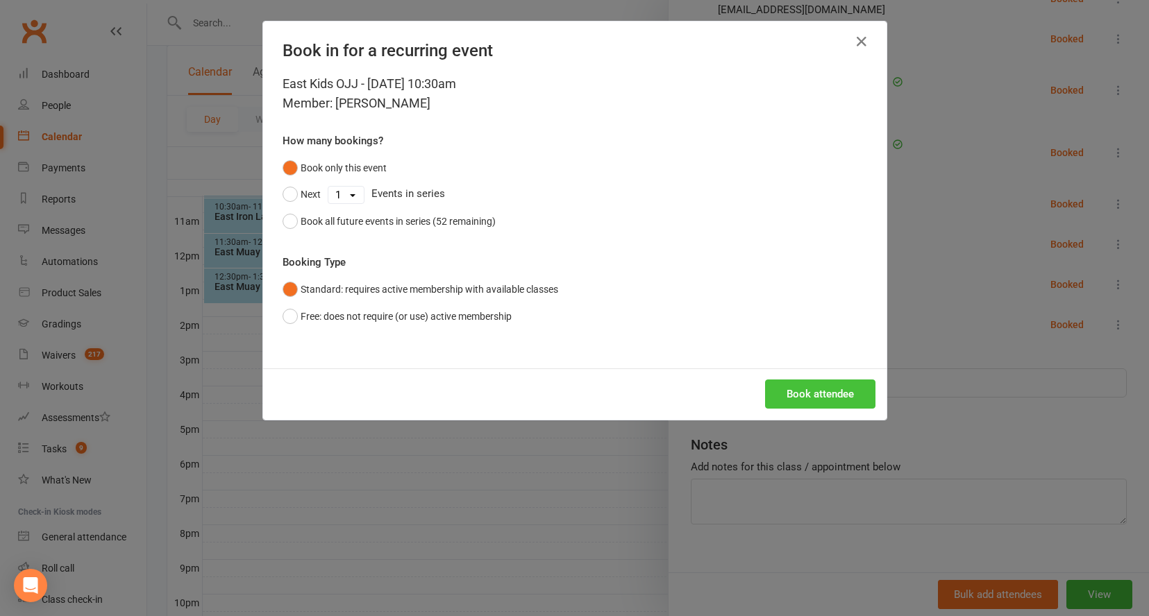
click at [791, 396] on button "Book attendee" at bounding box center [820, 394] width 110 height 29
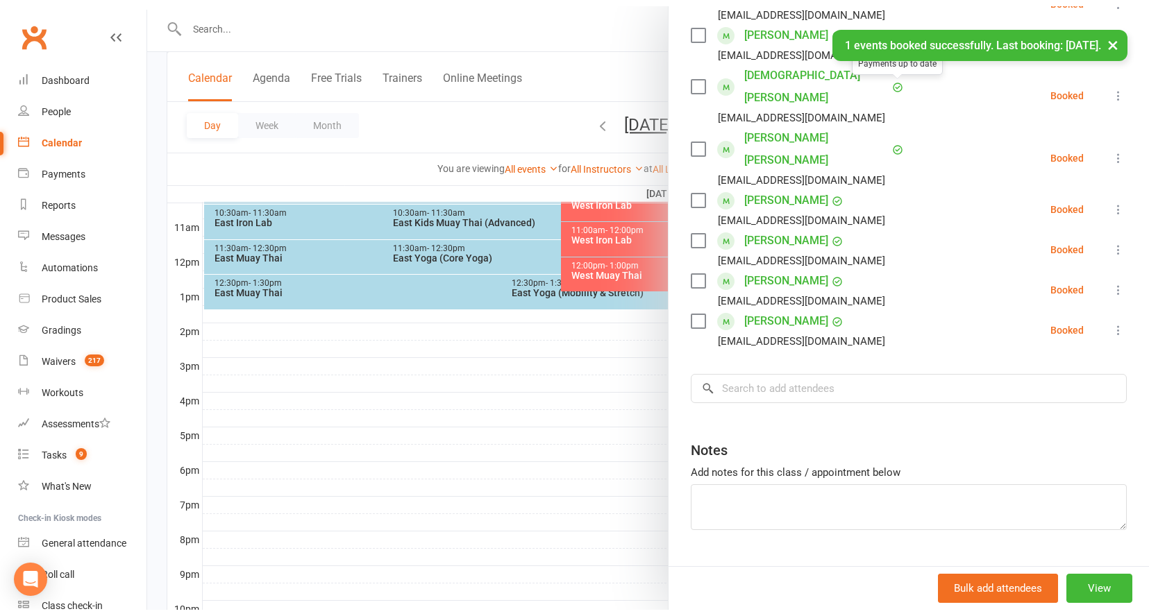
scroll to position [682, 0]
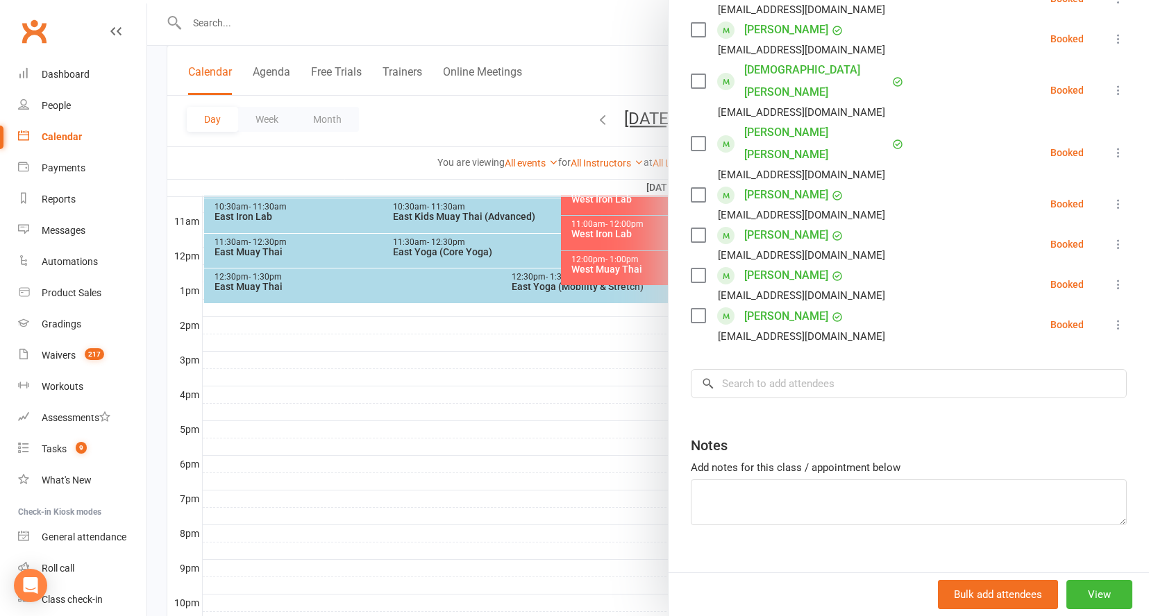
click at [503, 115] on div at bounding box center [648, 308] width 1002 height 616
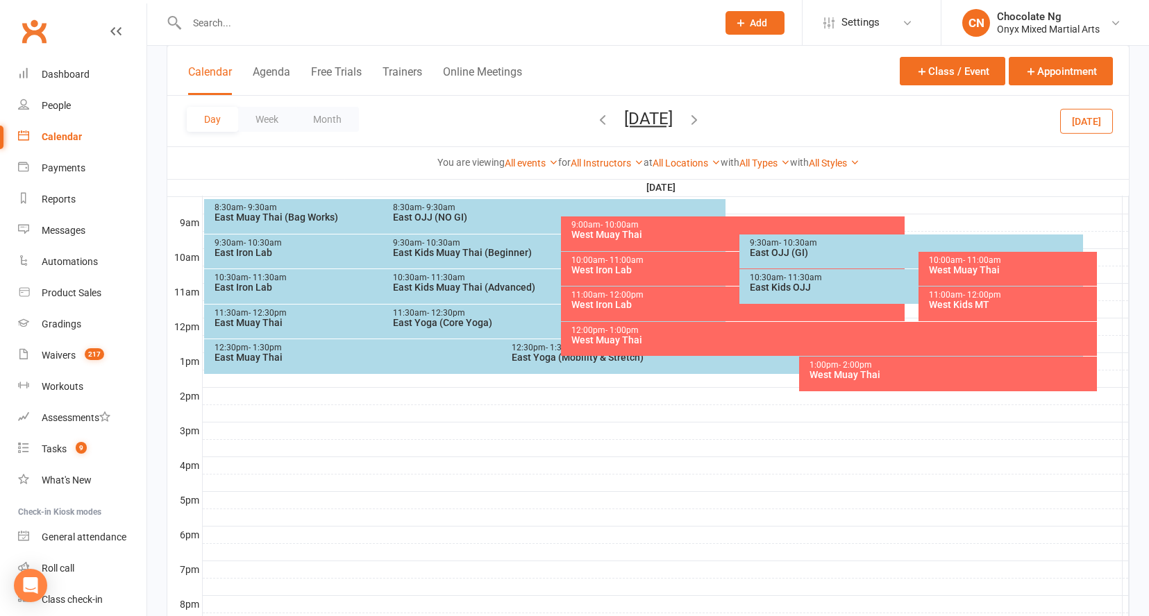
scroll to position [380, 0]
click at [795, 283] on div "East Kids OJJ" at bounding box center [914, 288] width 330 height 10
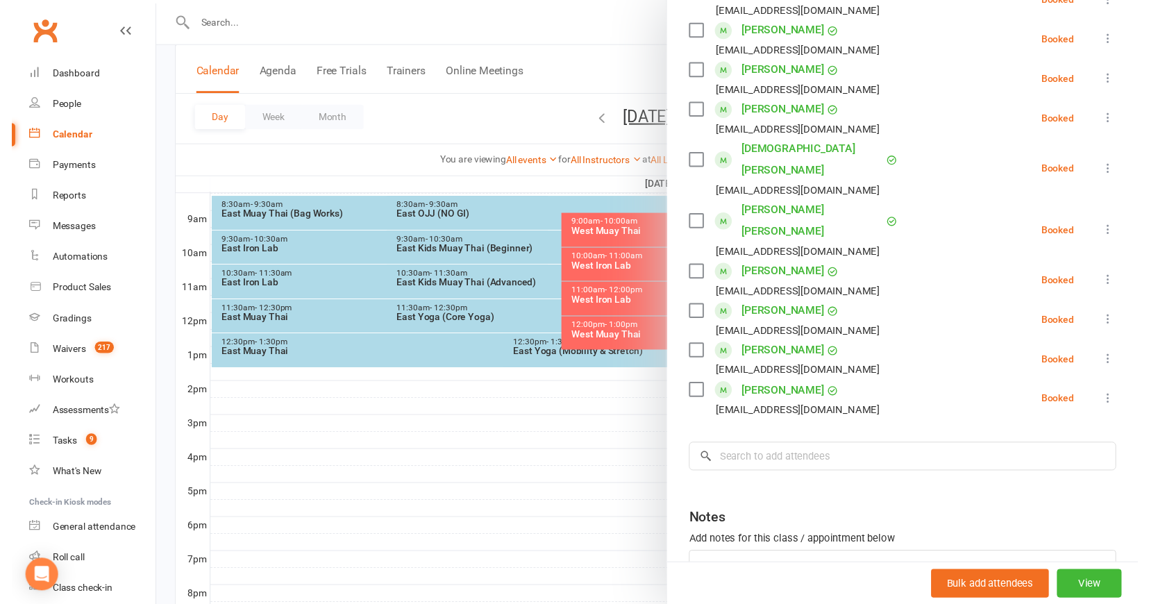
scroll to position [682, 0]
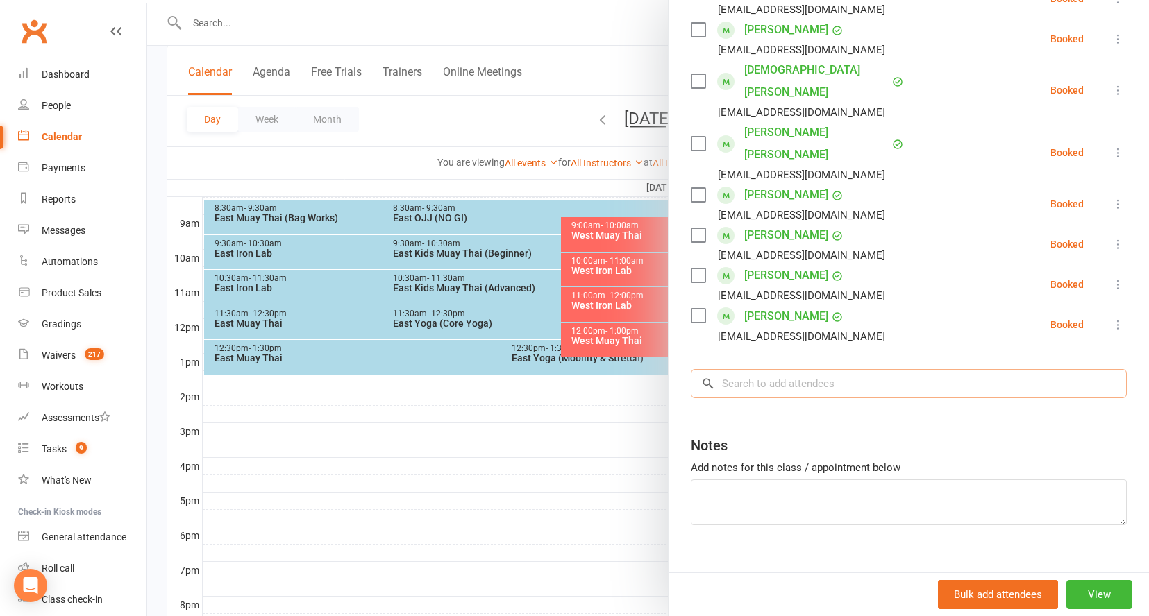
click at [777, 369] on input "search" at bounding box center [909, 383] width 436 height 29
type input "r"
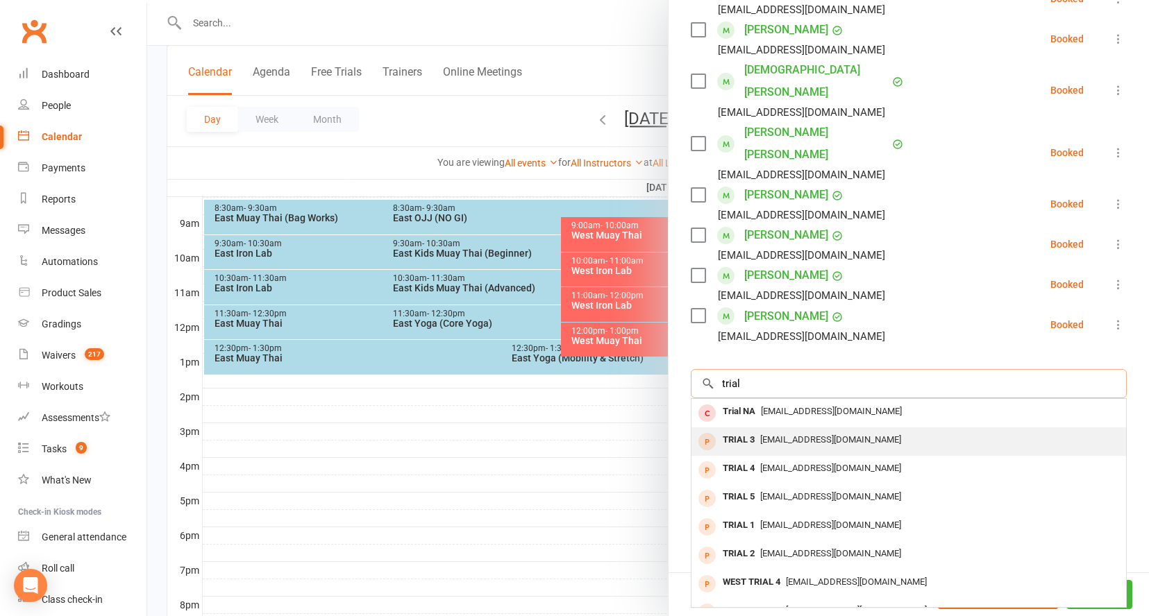
type input "trial"
click at [748, 430] on div "TRIAL 3" at bounding box center [738, 440] width 43 height 20
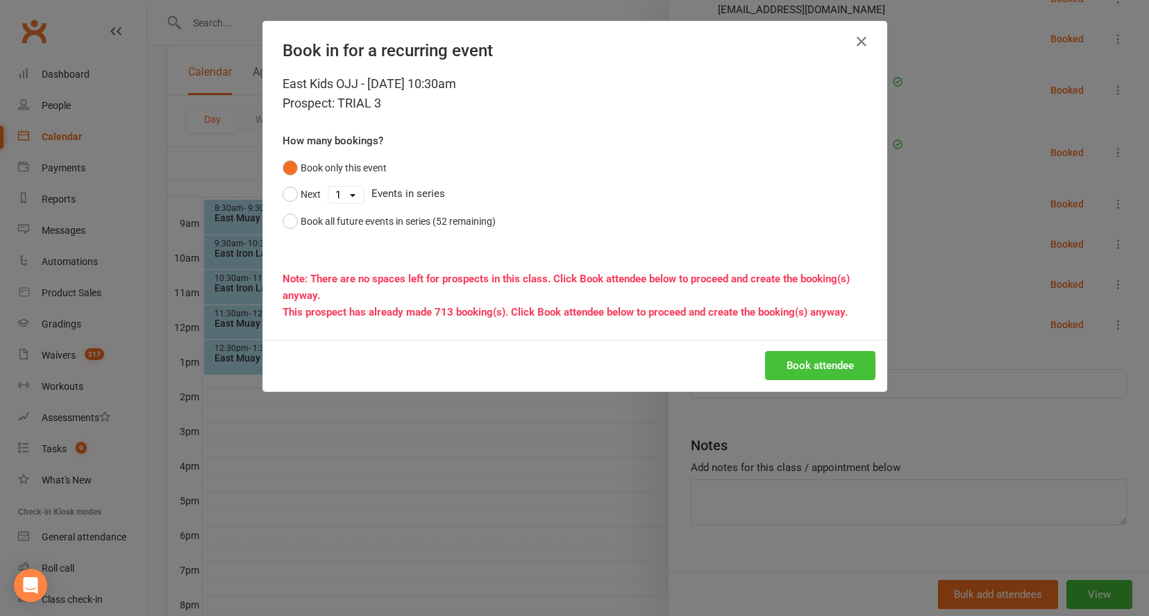
click at [798, 361] on button "Book attendee" at bounding box center [820, 365] width 110 height 29
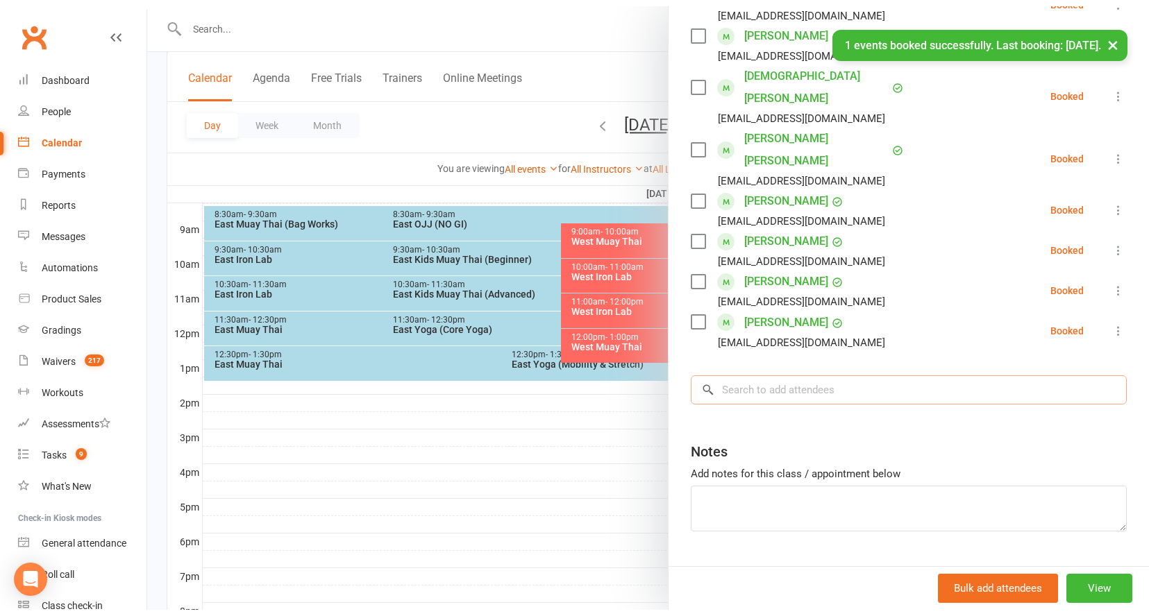
scroll to position [723, 0]
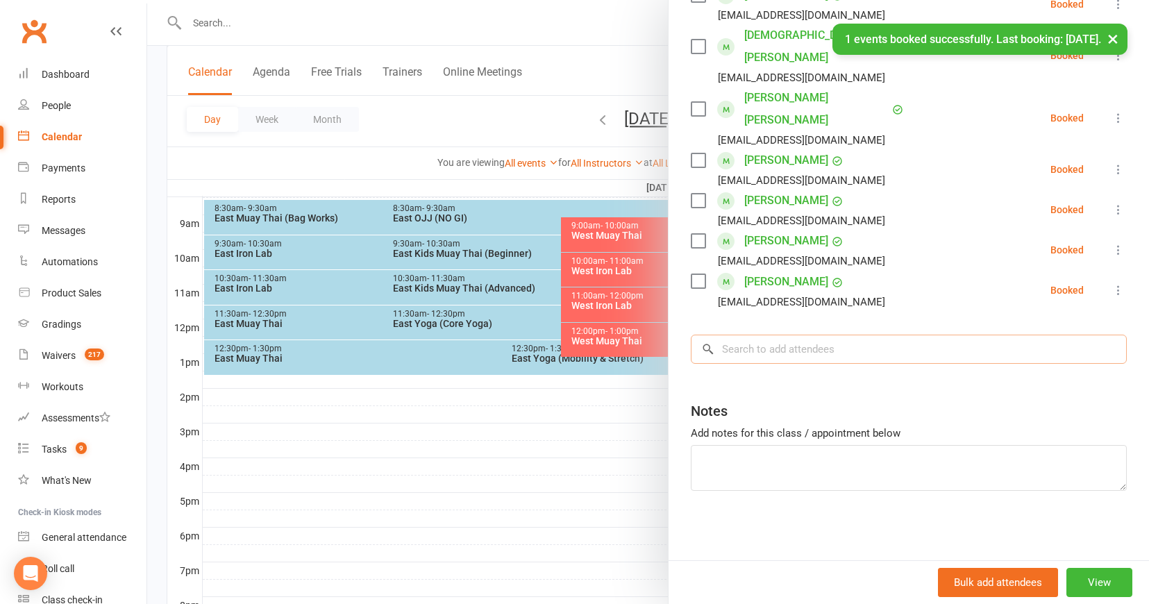
click at [798, 361] on input "search" at bounding box center [909, 349] width 436 height 29
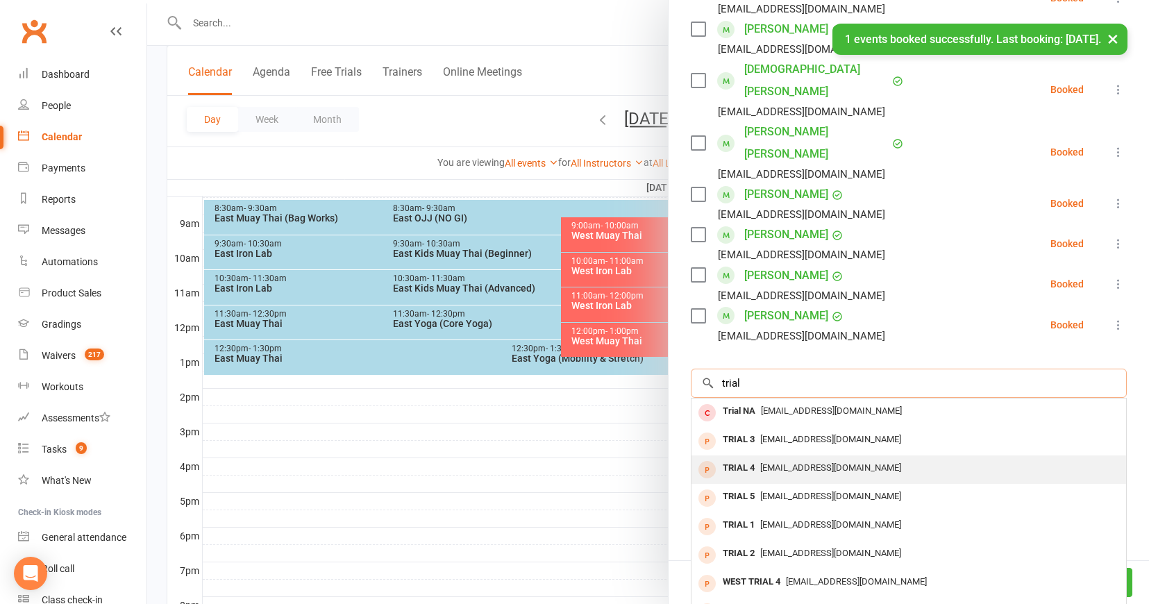
type input "trial"
click at [733, 458] on div "TRIAL 4" at bounding box center [738, 468] width 43 height 20
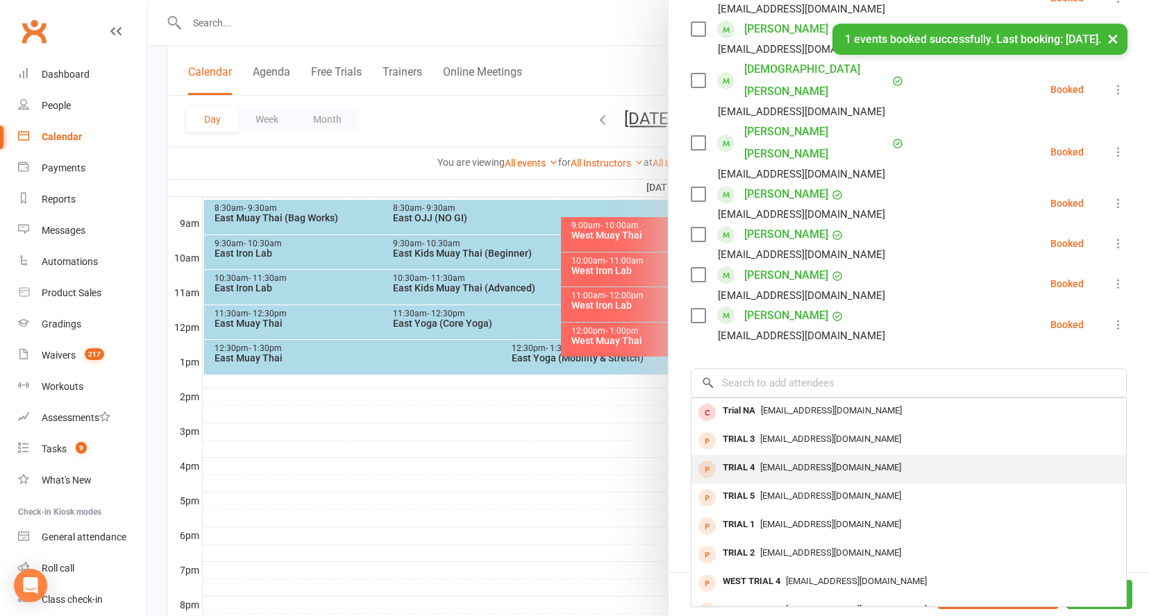
scroll to position [723, 0]
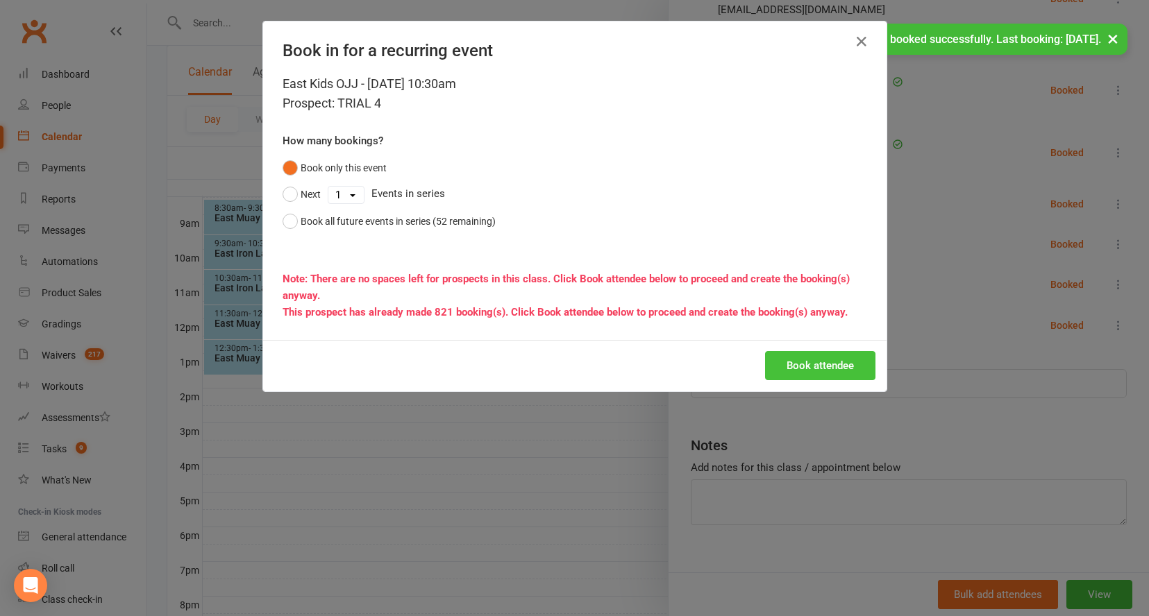
click at [815, 360] on button "Book attendee" at bounding box center [820, 365] width 110 height 29
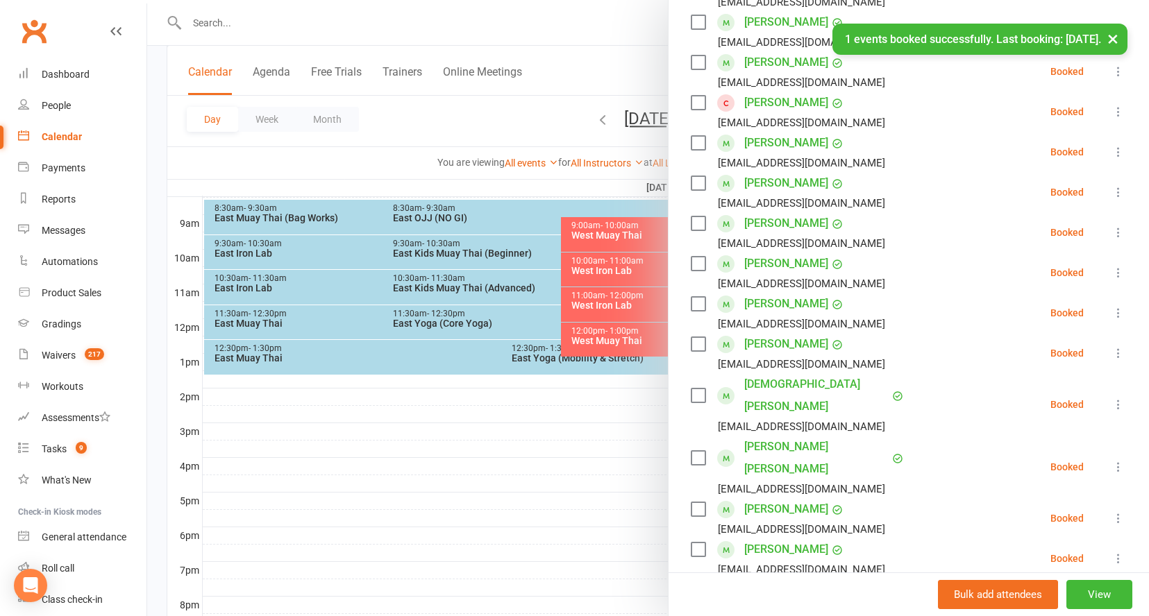
scroll to position [0, 0]
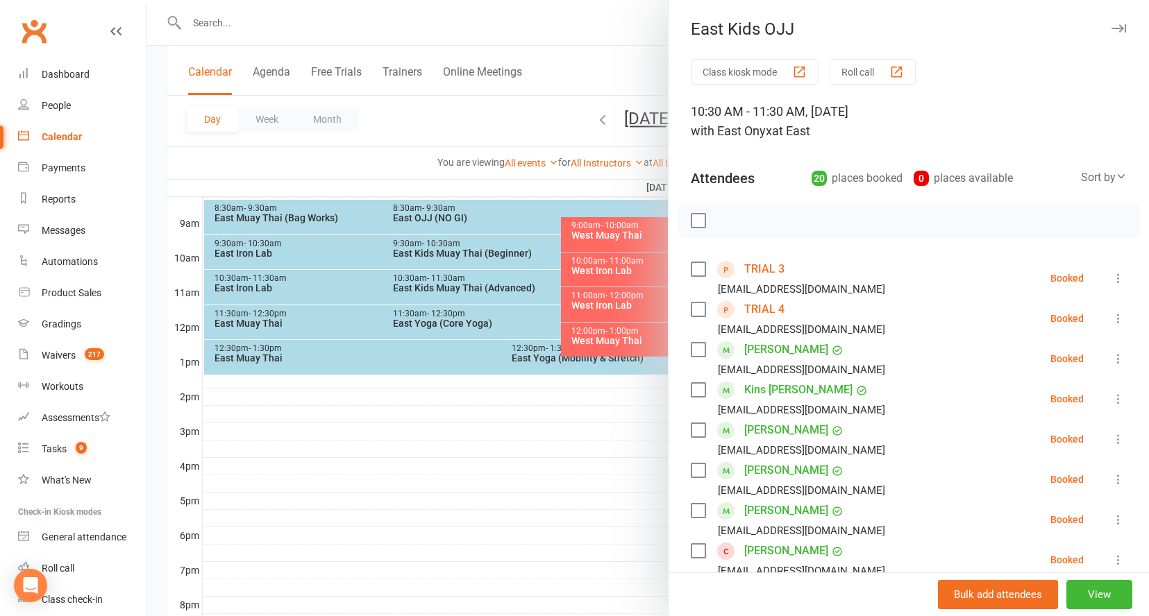
click at [1111, 24] on icon "button" at bounding box center [1118, 28] width 15 height 8
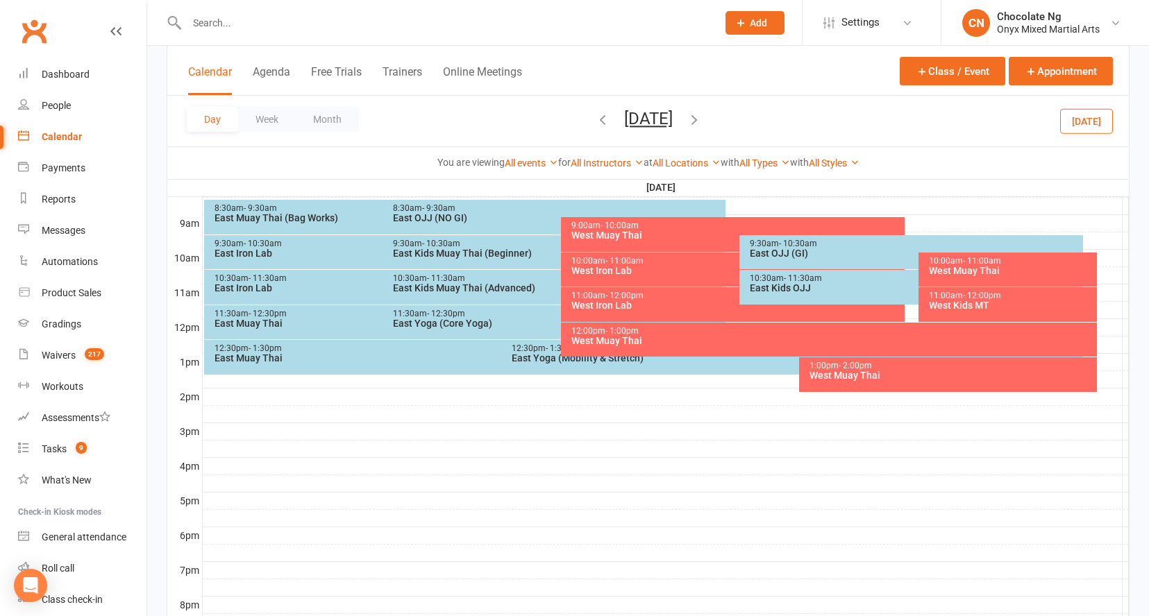
click at [526, 24] on input "text" at bounding box center [445, 22] width 525 height 19
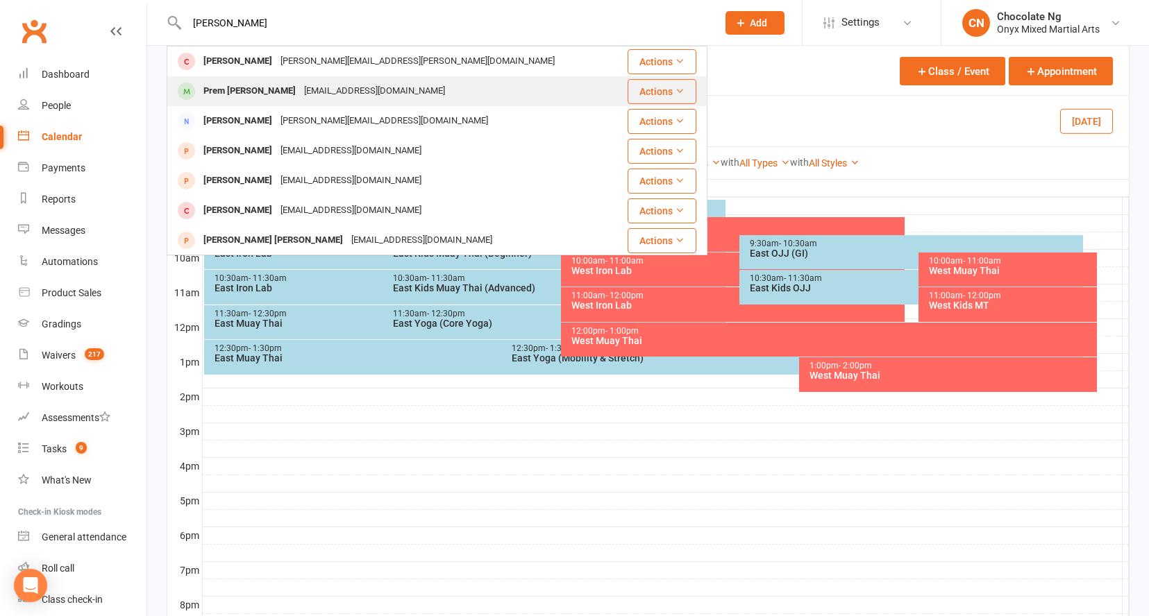
type input "[PERSON_NAME]"
click at [321, 96] on div "[EMAIL_ADDRESS][DOMAIN_NAME]" at bounding box center [374, 91] width 149 height 20
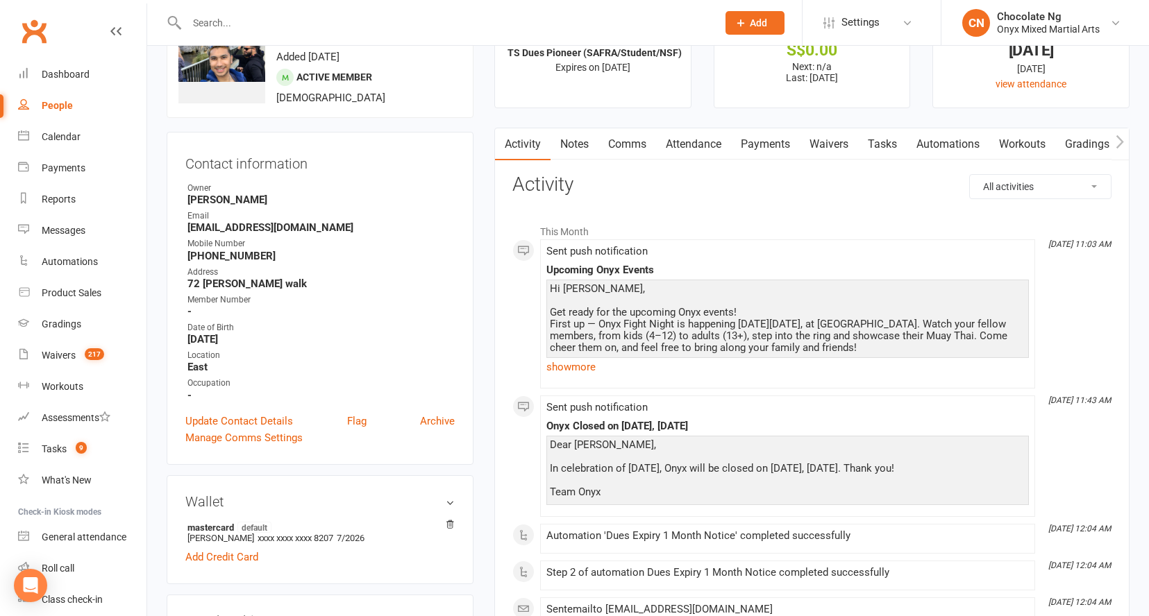
scroll to position [60, 0]
click at [773, 147] on link "Payments" at bounding box center [765, 145] width 69 height 32
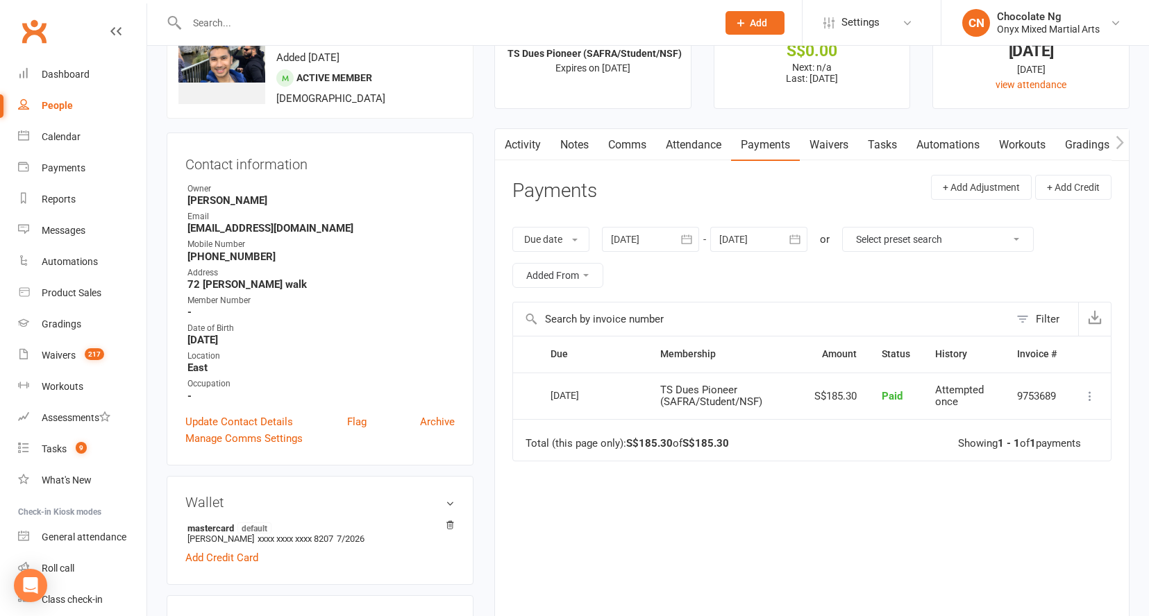
click at [670, 245] on div at bounding box center [650, 239] width 97 height 25
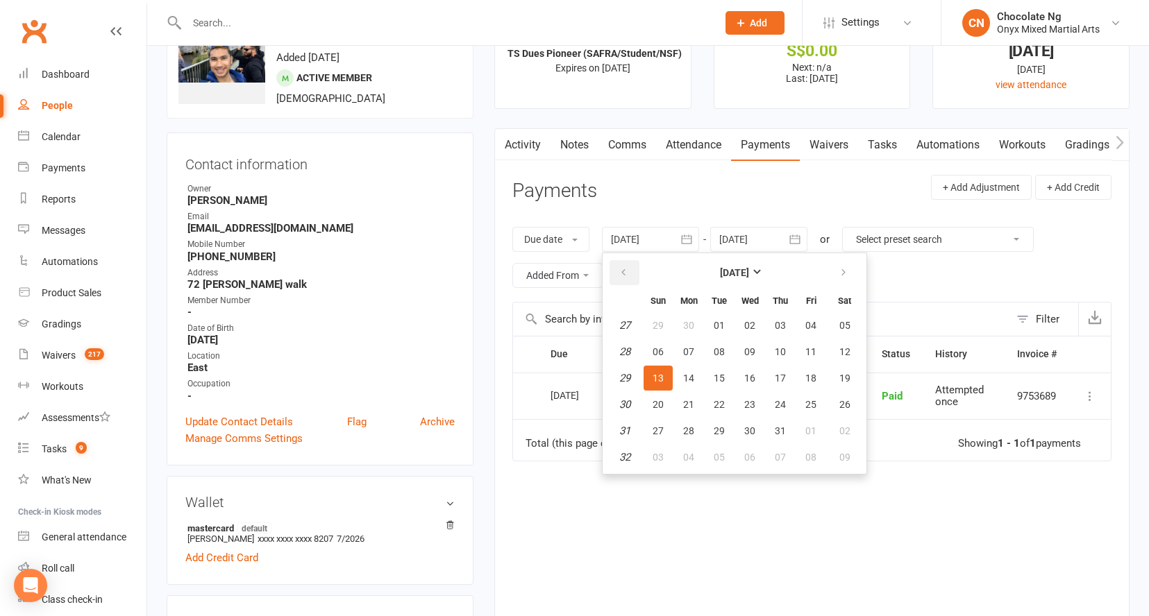
click at [624, 277] on icon "button" at bounding box center [624, 272] width 10 height 11
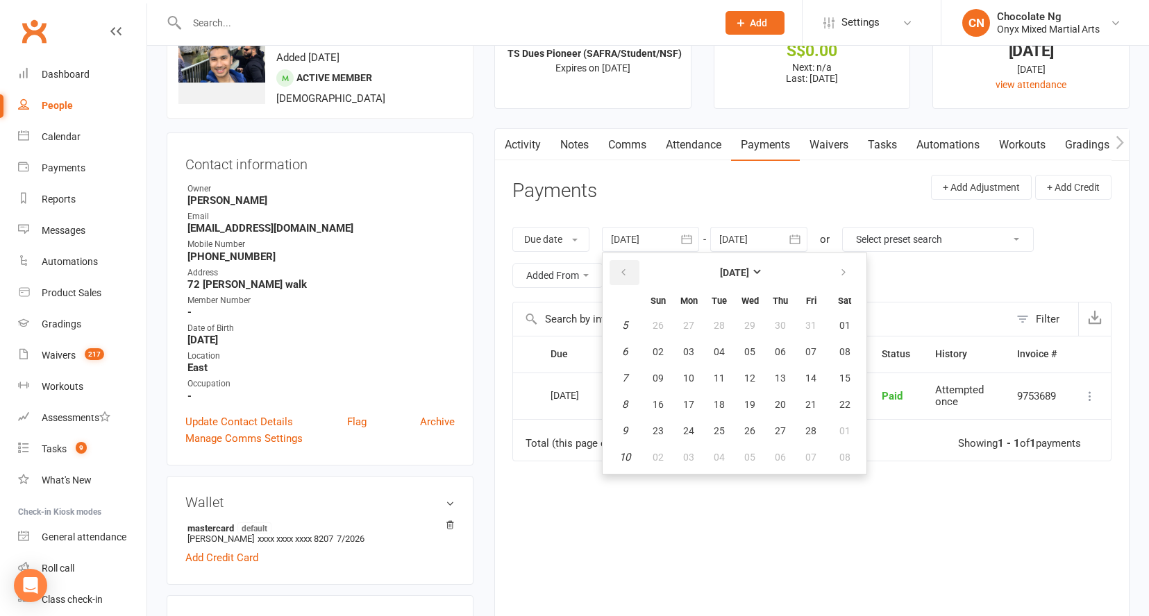
click at [624, 277] on icon "button" at bounding box center [624, 272] width 10 height 11
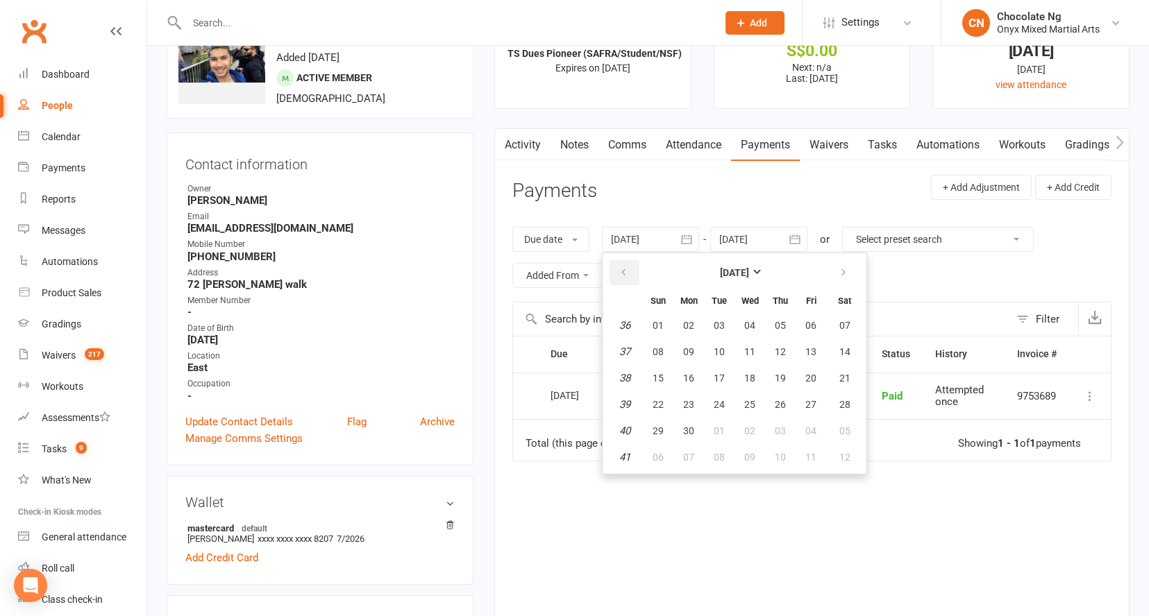
click at [624, 277] on icon "button" at bounding box center [624, 272] width 10 height 11
click at [700, 345] on button "06" at bounding box center [688, 351] width 29 height 25
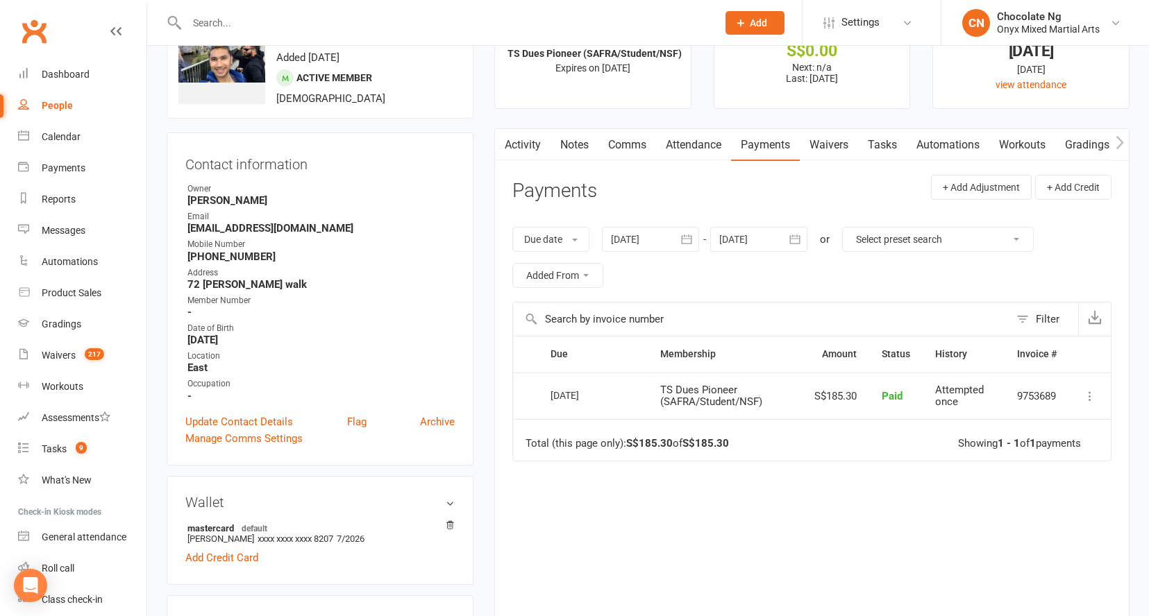
type input "[DATE]"
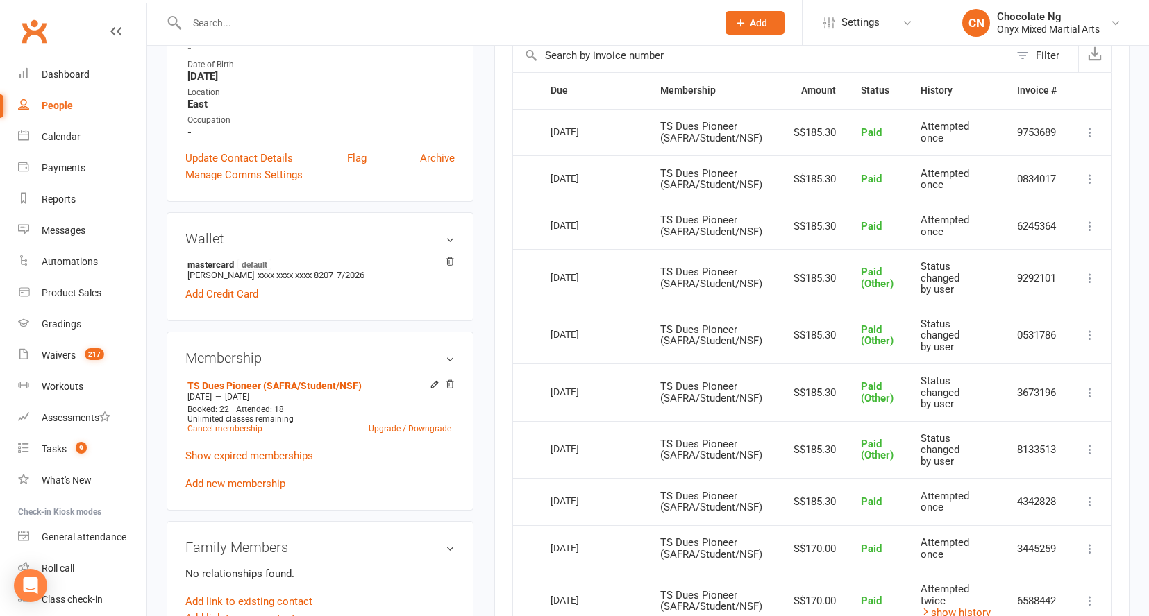
scroll to position [326, 0]
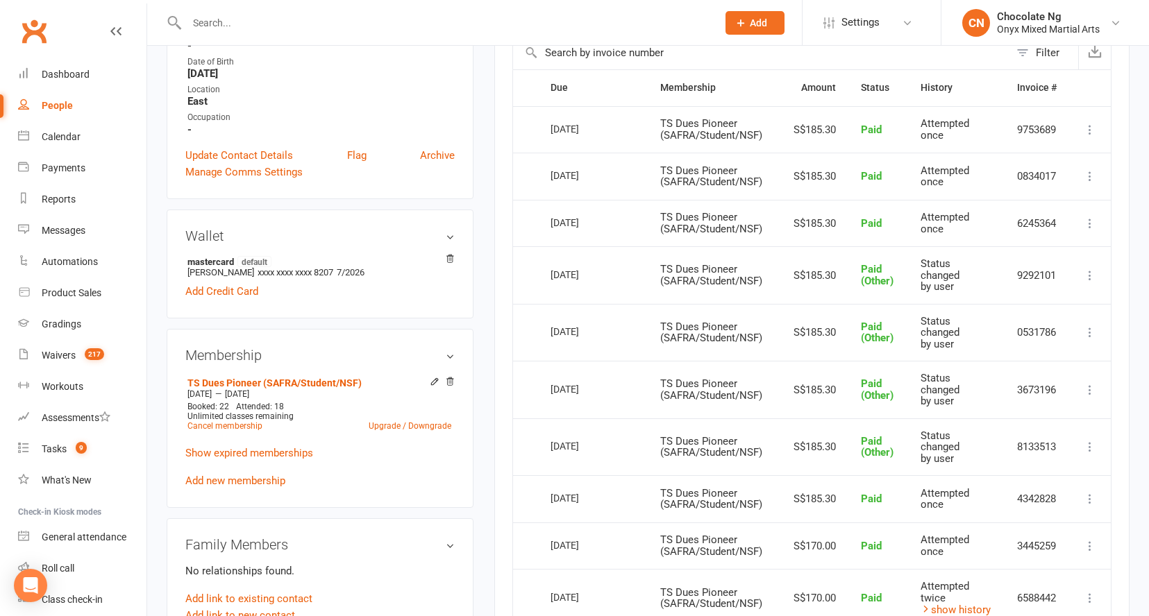
click at [497, 130] on div "Activity Notes Comms Attendance Payments Waivers Tasks Automations Workouts Gra…" at bounding box center [811, 441] width 635 height 1159
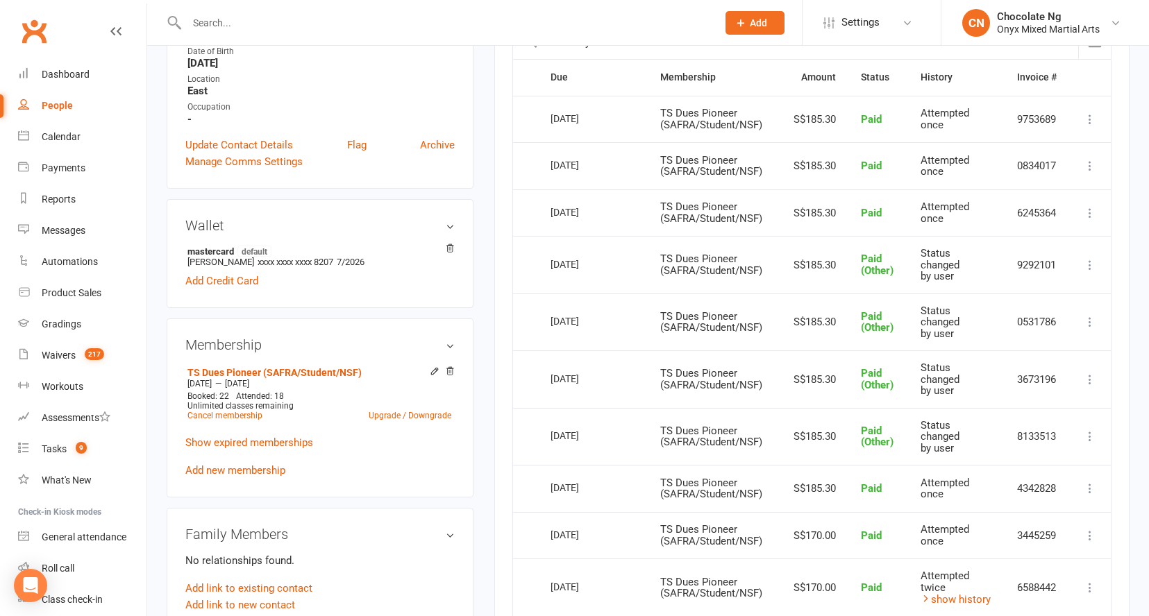
scroll to position [233, 0]
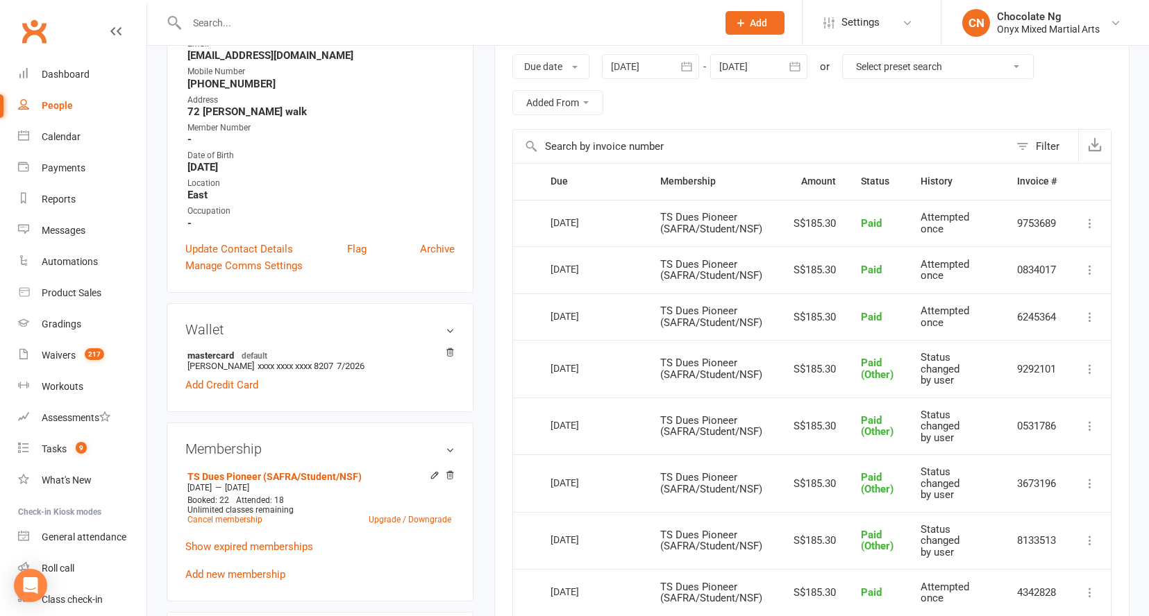
click at [803, 75] on button "button" at bounding box center [794, 66] width 25 height 25
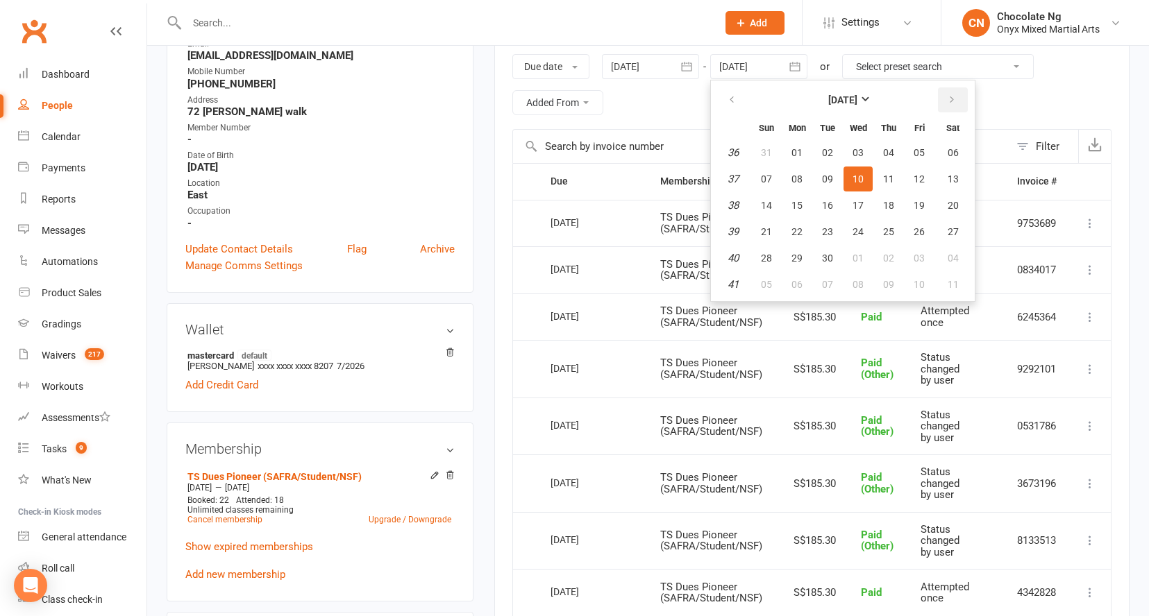
click at [939, 101] on button "button" at bounding box center [953, 99] width 30 height 25
click at [938, 188] on button "13" at bounding box center [952, 179] width 35 height 25
type input "[DATE]"
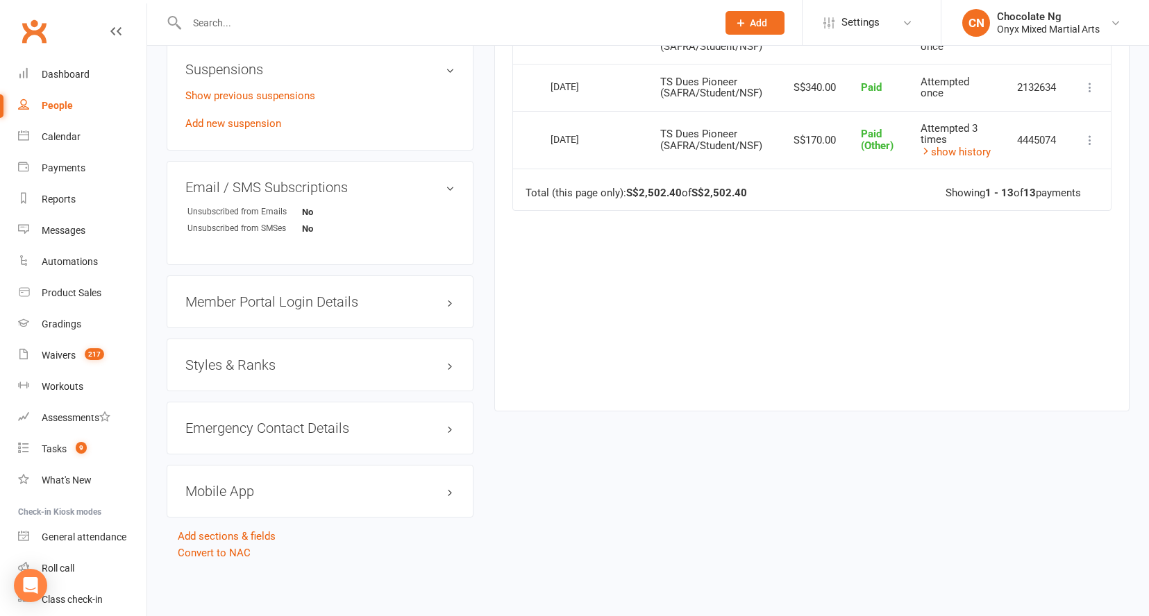
scroll to position [0, 0]
